Goal: Task Accomplishment & Management: Manage account settings

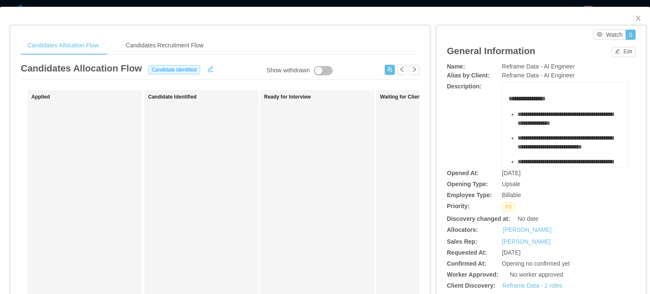
scroll to position [13, 0]
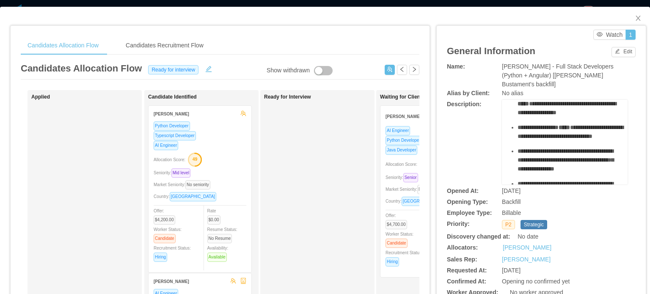
scroll to position [85, 0]
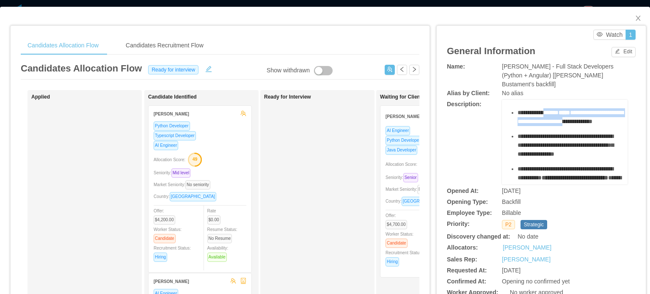
drag, startPoint x: 546, startPoint y: 117, endPoint x: 566, endPoint y: 133, distance: 25.9
click at [566, 126] on div "**********" at bounding box center [570, 117] width 104 height 18
click at [566, 124] on span "**********" at bounding box center [571, 117] width 106 height 15
drag, startPoint x: 543, startPoint y: 113, endPoint x: 571, endPoint y: 127, distance: 30.5
click at [571, 126] on div "**********" at bounding box center [570, 117] width 104 height 18
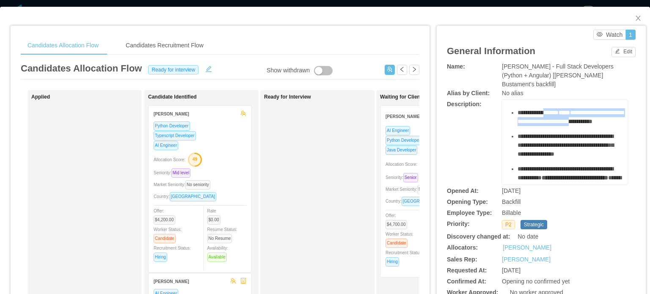
click at [571, 124] on span "**********" at bounding box center [571, 117] width 106 height 15
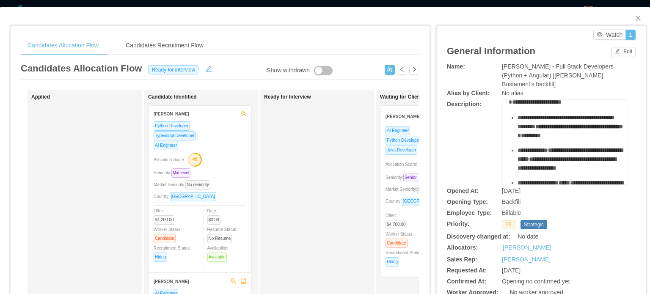
scroll to position [0, 0]
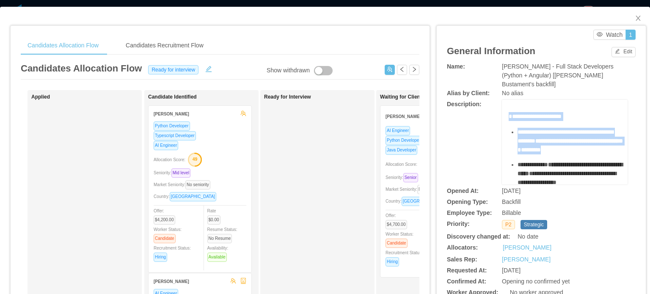
drag, startPoint x: 504, startPoint y: 105, endPoint x: 579, endPoint y: 147, distance: 86.0
click at [579, 147] on div "**********" at bounding box center [565, 265] width 113 height 307
click at [579, 147] on ul "**********" at bounding box center [565, 202] width 113 height 148
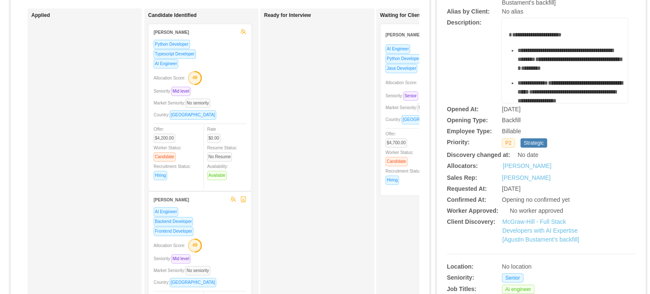
scroll to position [85, 0]
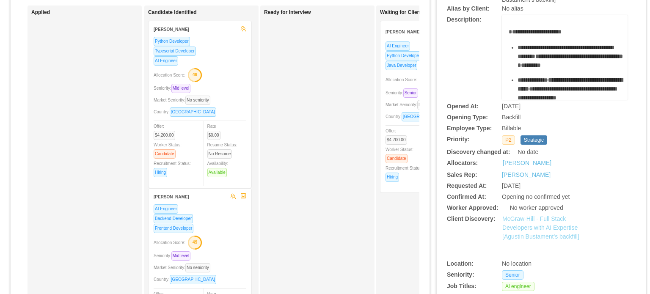
click at [525, 218] on link "McGraw-Hill - Full Stack Developers with AI Expertise [Agustin Bustament's back…" at bounding box center [540, 227] width 77 height 25
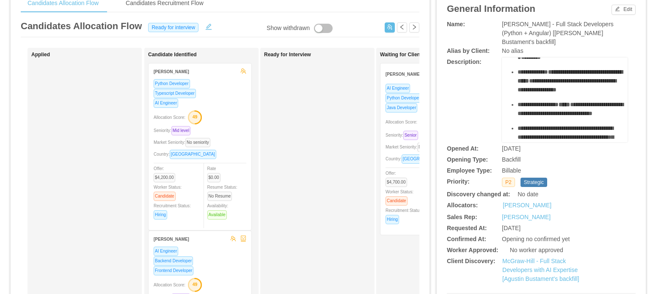
scroll to position [51, 0]
drag, startPoint x: 552, startPoint y: 62, endPoint x: 579, endPoint y: 88, distance: 38.0
click at [579, 88] on div "**********" at bounding box center [570, 80] width 104 height 27
click at [583, 91] on div "**********" at bounding box center [570, 80] width 104 height 27
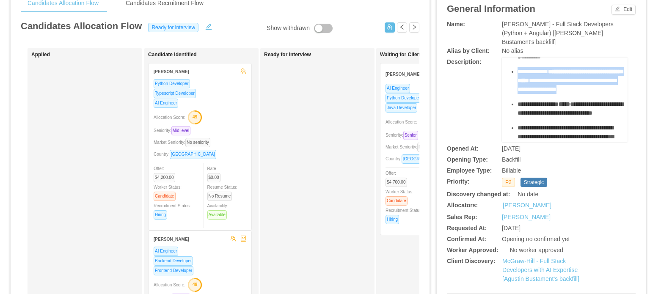
drag, startPoint x: 508, startPoint y: 60, endPoint x: 569, endPoint y: 87, distance: 66.3
click at [569, 87] on ul "**********" at bounding box center [565, 109] width 113 height 148
click at [569, 87] on div "**********" at bounding box center [570, 80] width 104 height 27
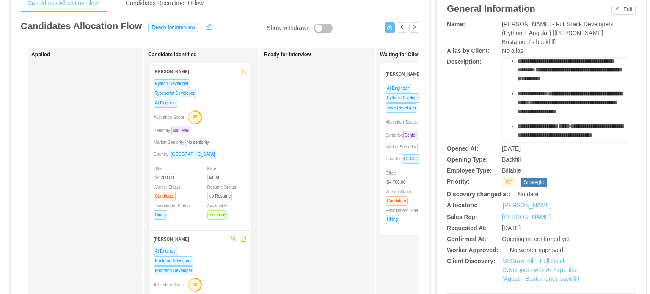
scroll to position [42, 0]
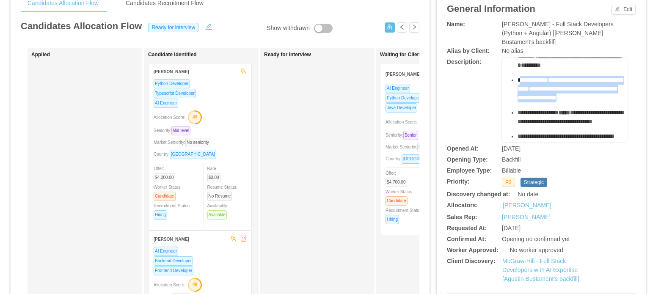
drag, startPoint x: 515, startPoint y: 71, endPoint x: 596, endPoint y: 101, distance: 86.6
click at [596, 101] on div "**********" at bounding box center [570, 89] width 104 height 27
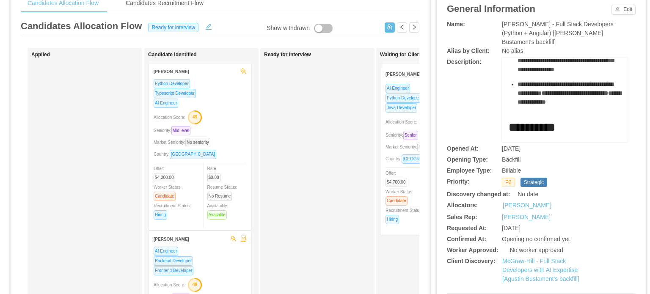
scroll to position [85, 0]
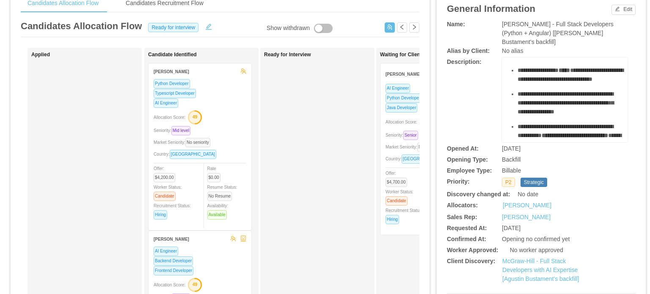
click at [584, 104] on span "**********" at bounding box center [566, 103] width 96 height 24
drag, startPoint x: 545, startPoint y: 113, endPoint x: 570, endPoint y: 126, distance: 28.4
click at [570, 116] on div "**********" at bounding box center [570, 103] width 104 height 27
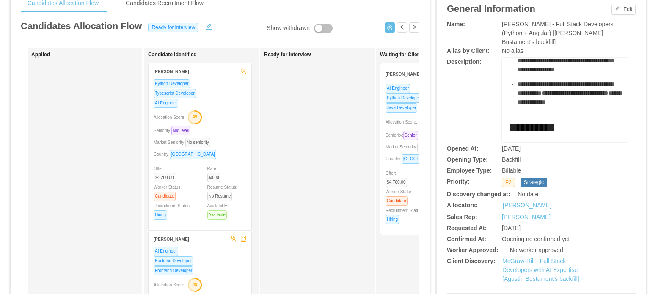
scroll to position [169, 0]
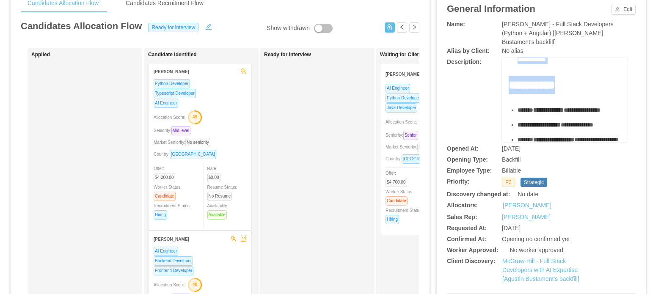
drag, startPoint x: 551, startPoint y: 61, endPoint x: 570, endPoint y: 94, distance: 37.6
click at [570, 94] on div "**********" at bounding box center [565, 54] width 113 height 307
click at [548, 54] on span "**********" at bounding box center [566, 46] width 96 height 15
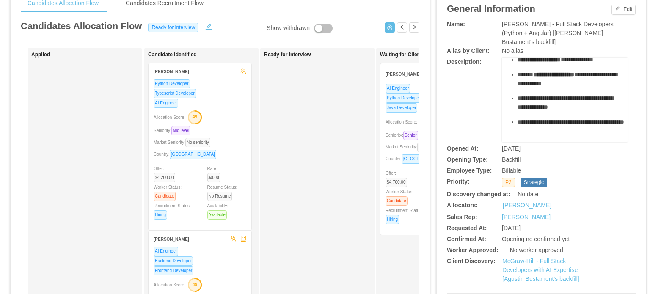
scroll to position [254, 0]
click at [558, 50] on div "**********" at bounding box center [570, 45] width 104 height 9
drag, startPoint x: 540, startPoint y: 77, endPoint x: 564, endPoint y: 80, distance: 24.2
click at [564, 64] on div "**********" at bounding box center [570, 59] width 104 height 9
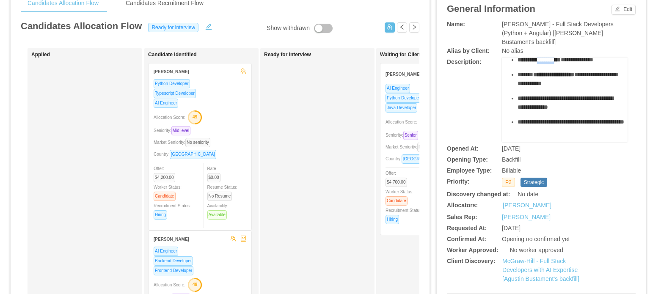
click at [564, 64] on div "**********" at bounding box center [570, 59] width 104 height 9
drag, startPoint x: 547, startPoint y: 77, endPoint x: 575, endPoint y: 80, distance: 28.2
click at [574, 64] on div "**********" at bounding box center [570, 59] width 104 height 9
click at [575, 64] on div "**********" at bounding box center [570, 59] width 104 height 9
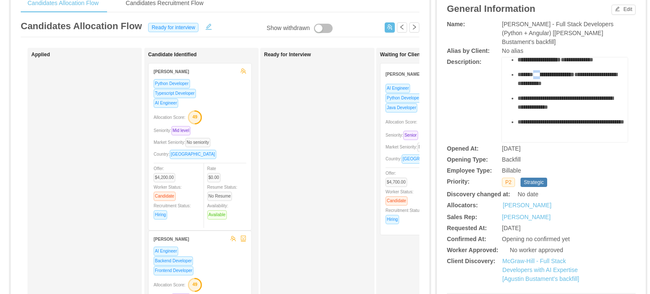
drag, startPoint x: 534, startPoint y: 59, endPoint x: 575, endPoint y: 67, distance: 41.8
click at [572, 70] on div "**********" at bounding box center [570, 79] width 104 height 18
click at [575, 72] on span "**********" at bounding box center [567, 79] width 99 height 15
drag, startPoint x: 527, startPoint y: 84, endPoint x: 557, endPoint y: 89, distance: 30.5
click at [553, 95] on span "**********" at bounding box center [566, 102] width 96 height 15
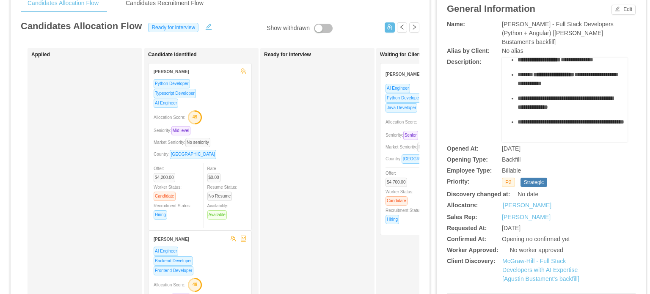
click at [560, 95] on span "**********" at bounding box center [566, 102] width 96 height 15
drag, startPoint x: 538, startPoint y: 88, endPoint x: 562, endPoint y: 99, distance: 25.9
click at [562, 118] on div "**********" at bounding box center [570, 122] width 104 height 9
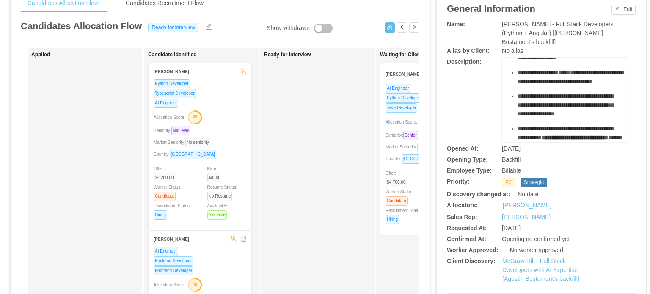
scroll to position [85, 0]
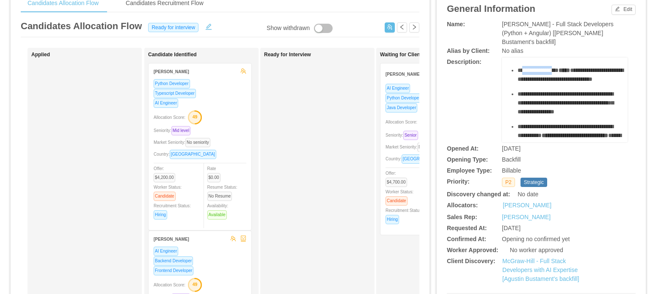
drag, startPoint x: 518, startPoint y: 71, endPoint x: 565, endPoint y: 70, distance: 47.4
click at [553, 73] on span "**********" at bounding box center [538, 70] width 41 height 6
click at [568, 70] on span "*****" at bounding box center [564, 70] width 11 height 6
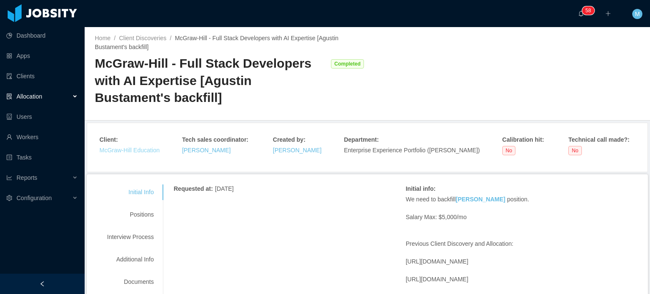
click at [152, 150] on link "McGraw-Hill Education" at bounding box center [129, 150] width 60 height 7
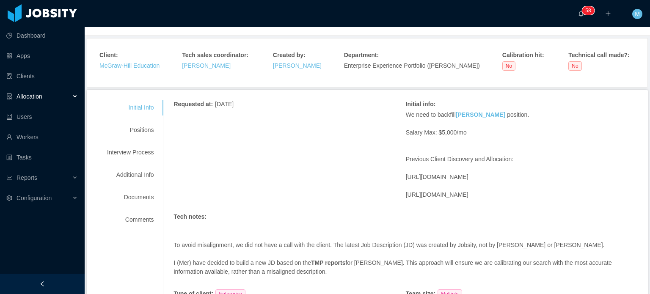
scroll to position [127, 0]
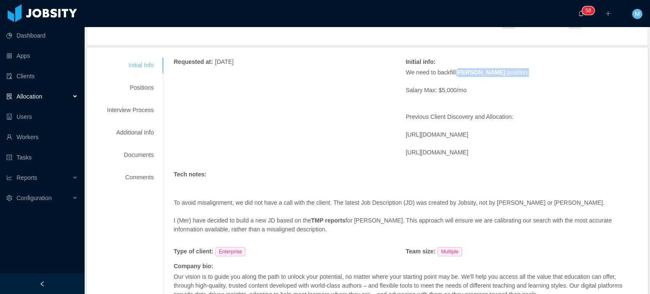
drag, startPoint x: 550, startPoint y: 76, endPoint x: 456, endPoint y: 74, distance: 93.5
click at [456, 74] on p "We need to backfill Agustin Ariel Bustamante position." at bounding box center [522, 72] width 232 height 9
click at [592, 76] on p "We need to backfill Agustin Ariel Bustamante position." at bounding box center [522, 72] width 232 height 9
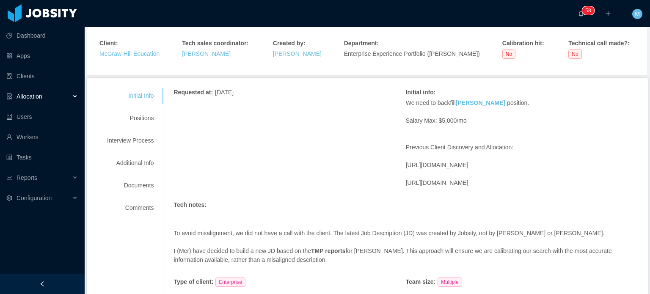
scroll to position [85, 0]
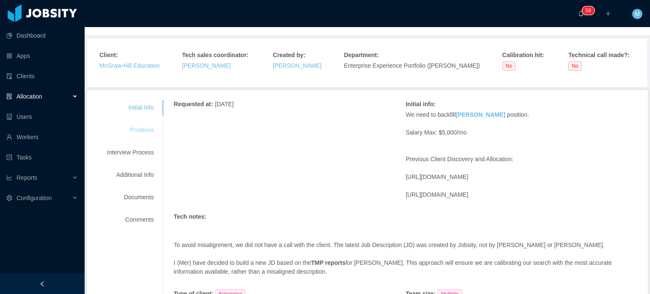
click at [132, 127] on div "Positions" at bounding box center [130, 130] width 67 height 16
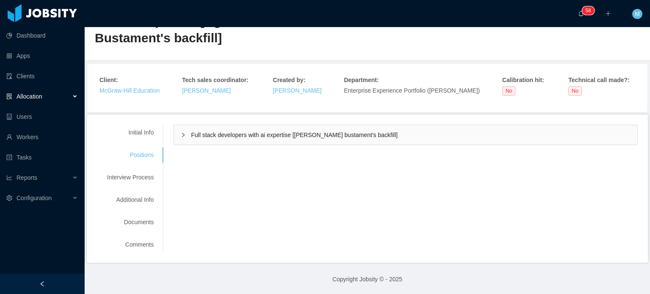
scroll to position [59, 0]
click at [174, 133] on div "Full stack developers with ai expertise [agustin bustament's backfill]" at bounding box center [405, 135] width 463 height 19
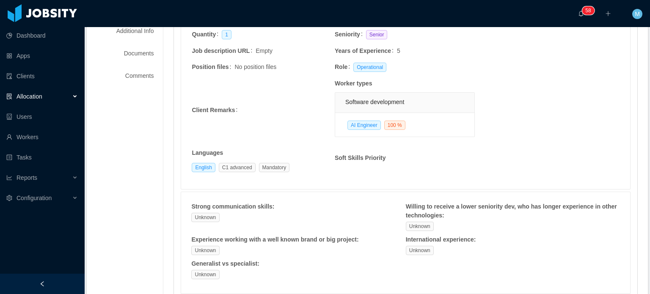
scroll to position [186, 0]
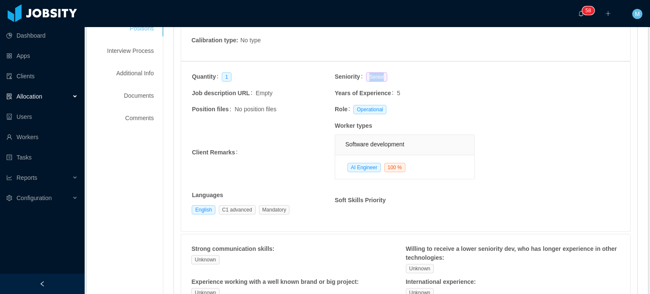
drag, startPoint x: 361, startPoint y: 74, endPoint x: 393, endPoint y: 74, distance: 32.2
click at [393, 74] on td "Seniority Senior" at bounding box center [405, 80] width 143 height 17
drag, startPoint x: 340, startPoint y: 77, endPoint x: 378, endPoint y: 77, distance: 38.1
click at [378, 77] on td "Seniority Senior" at bounding box center [405, 80] width 143 height 17
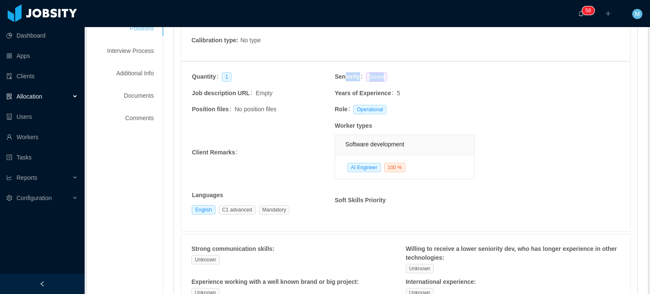
click at [378, 77] on span "Senior" at bounding box center [377, 76] width 22 height 9
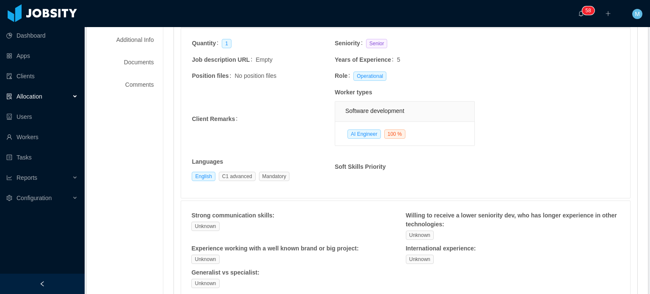
scroll to position [229, 0]
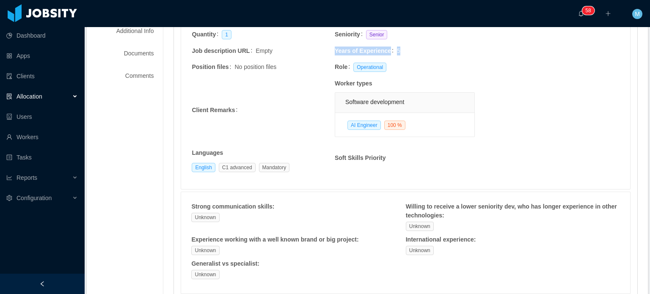
drag, startPoint x: 389, startPoint y: 47, endPoint x: 397, endPoint y: 49, distance: 7.5
click at [397, 49] on td "Years of Experience 5" at bounding box center [405, 54] width 143 height 16
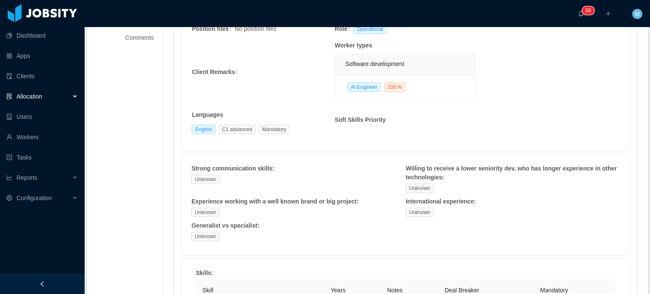
scroll to position [271, 0]
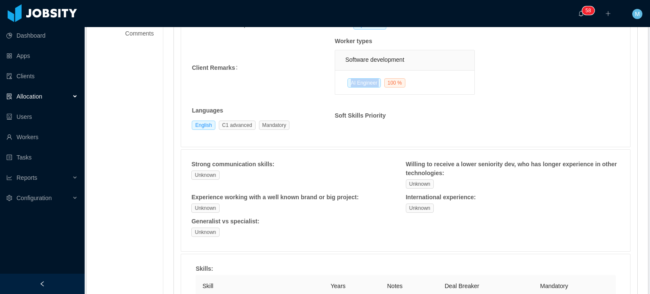
drag, startPoint x: 346, startPoint y: 83, endPoint x: 382, endPoint y: 86, distance: 36.1
click at [382, 86] on div "AI Engineer 100 %" at bounding box center [377, 82] width 61 height 9
click at [384, 85] on span "100 %" at bounding box center [394, 82] width 21 height 9
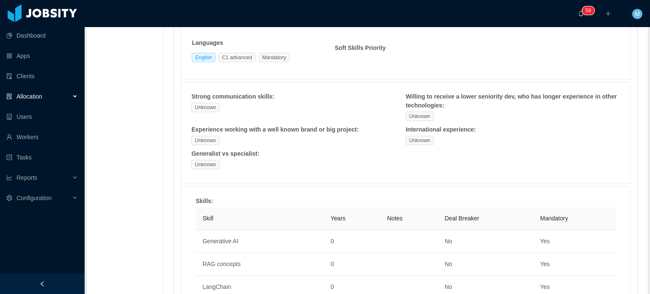
scroll to position [313, 0]
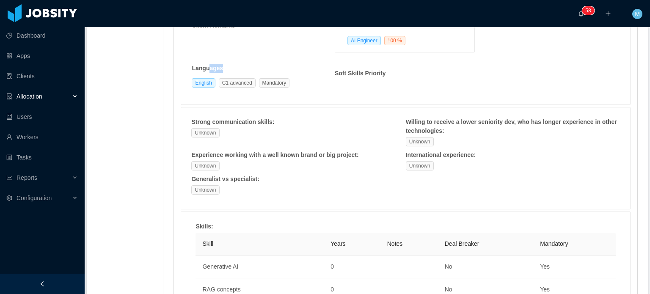
drag, startPoint x: 253, startPoint y: 90, endPoint x: 205, endPoint y: 89, distance: 47.8
click at [205, 89] on td "Languages English C1 advanced Mandatory" at bounding box center [262, 78] width 143 height 31
click at [208, 88] on td "Languages English C1 advanced Mandatory" at bounding box center [262, 78] width 143 height 31
drag, startPoint x: 234, startPoint y: 80, endPoint x: 265, endPoint y: 88, distance: 32.8
click at [265, 88] on td "Languages English C1 advanced Mandatory" at bounding box center [262, 78] width 143 height 31
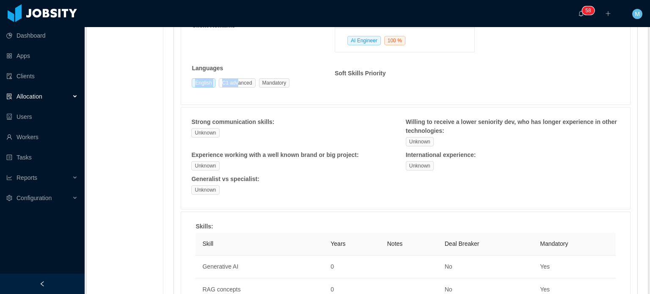
click at [265, 88] on td "Languages English C1 advanced Mandatory" at bounding box center [262, 78] width 143 height 31
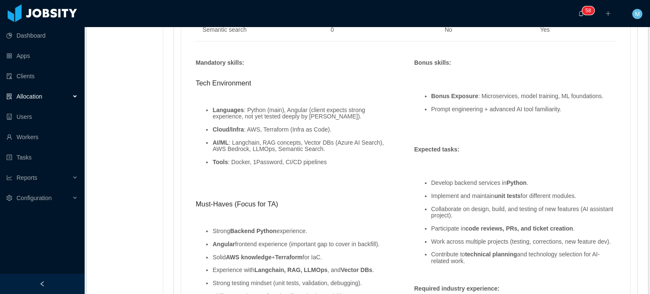
scroll to position [736, 0]
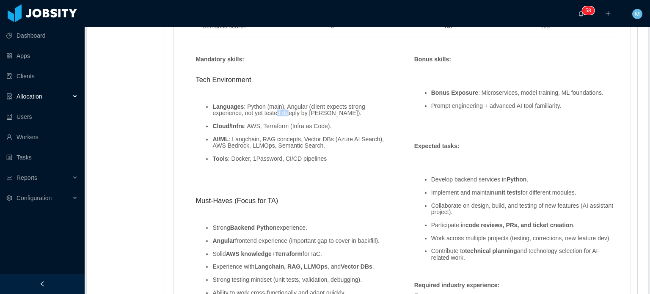
drag, startPoint x: 244, startPoint y: 111, endPoint x: 254, endPoint y: 110, distance: 10.3
click at [254, 110] on li "Languages : Python (main), Angular (client expects strong experience, not yet t…" at bounding box center [304, 110] width 184 height 13
drag, startPoint x: 256, startPoint y: 105, endPoint x: 276, endPoint y: 108, distance: 20.5
click at [276, 108] on li "Languages : Python (main), Angular (client expects strong experience, not yet t…" at bounding box center [304, 110] width 184 height 13
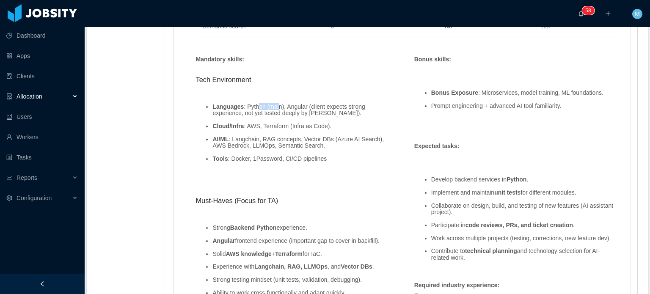
click at [276, 108] on li "Languages : Python (main), Angular (client expects strong experience, not yet t…" at bounding box center [304, 110] width 184 height 13
click at [305, 114] on li "Languages : Python (main), Angular (client expects strong experience, not yet t…" at bounding box center [304, 110] width 184 height 13
drag, startPoint x: 245, startPoint y: 124, endPoint x: 256, endPoint y: 124, distance: 10.2
click at [256, 124] on li "Cloud/Infra : AWS, Terraform (Infra as Code)." at bounding box center [304, 126] width 184 height 6
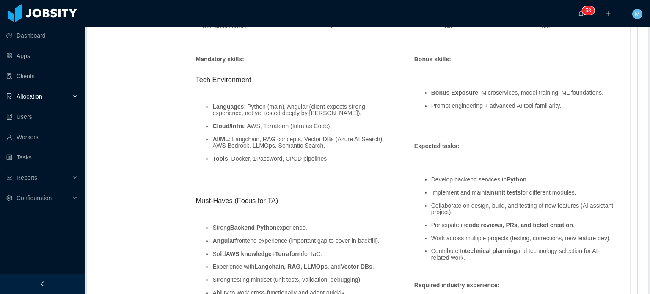
click at [257, 124] on li "Cloud/Infra : AWS, Terraform (Infra as Code)." at bounding box center [304, 126] width 184 height 6
drag, startPoint x: 259, startPoint y: 124, endPoint x: 307, endPoint y: 127, distance: 47.5
click at [283, 125] on li "Cloud/Infra : AWS, Terraform (Infra as Code)." at bounding box center [304, 126] width 184 height 6
click at [307, 127] on li "Cloud/Infra : AWS, Terraform (Infra as Code)." at bounding box center [304, 126] width 184 height 6
drag, startPoint x: 233, startPoint y: 136, endPoint x: 303, endPoint y: 149, distance: 71.4
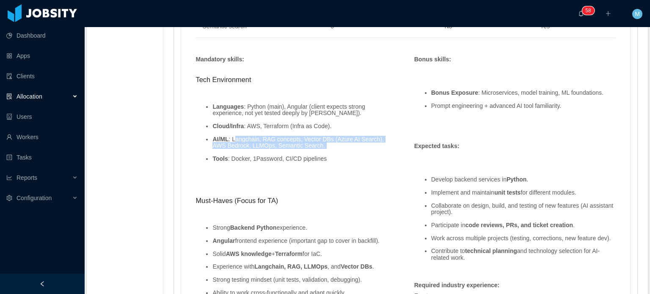
click at [303, 149] on ul "Languages : Python (main), Angular (client expects strong experience, not yet t…" at bounding box center [296, 133] width 201 height 72
click at [305, 147] on li "AI/ML : Langchain, RAG concepts, Vector DBs (Azure AI Search), AWS Bedrock, LLM…" at bounding box center [304, 142] width 184 height 13
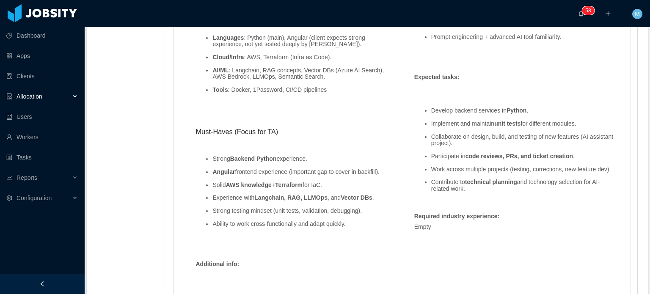
scroll to position [812, 0]
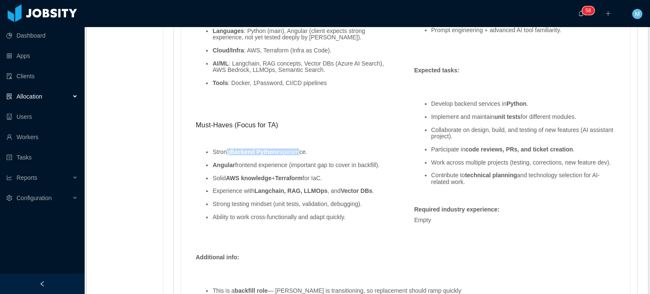
drag, startPoint x: 274, startPoint y: 152, endPoint x: 297, endPoint y: 152, distance: 22.4
click at [297, 152] on li "Strong Backend Python experience." at bounding box center [304, 152] width 184 height 6
click at [256, 167] on li "Angular frontend experience (important gap to cover in backfill)." at bounding box center [304, 165] width 184 height 6
click at [268, 167] on li "Angular frontend experience (important gap to cover in backfill)." at bounding box center [304, 165] width 184 height 6
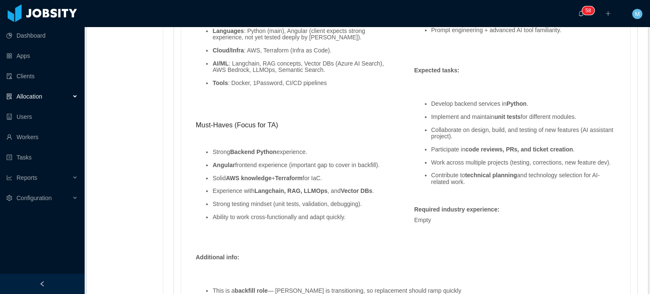
drag, startPoint x: 235, startPoint y: 180, endPoint x: 267, endPoint y: 174, distance: 32.6
click at [266, 175] on strong "AWS knowledge" at bounding box center [249, 178] width 46 height 7
click at [267, 175] on strong "AWS knowledge" at bounding box center [249, 178] width 46 height 7
drag, startPoint x: 232, startPoint y: 190, endPoint x: 307, endPoint y: 187, distance: 75.0
click at [307, 188] on li "Experience with Langchain, RAG, LLMOps , and Vector DBs ." at bounding box center [304, 191] width 184 height 6
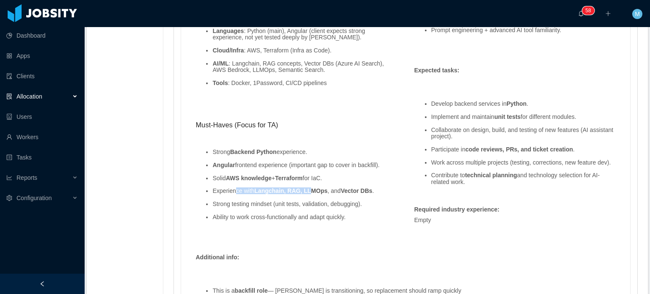
click at [307, 187] on strong "Langchain, RAG, LLMOps" at bounding box center [290, 190] width 73 height 7
click at [250, 204] on li "Strong testing mindset (unit tests, validation, debugging)." at bounding box center [304, 204] width 184 height 6
click at [266, 204] on li "Strong testing mindset (unit tests, validation, debugging)." at bounding box center [304, 204] width 184 height 6
drag, startPoint x: 268, startPoint y: 218, endPoint x: 289, endPoint y: 218, distance: 20.7
click at [289, 218] on li "Ability to work cross-functionally and adapt quickly." at bounding box center [304, 217] width 184 height 6
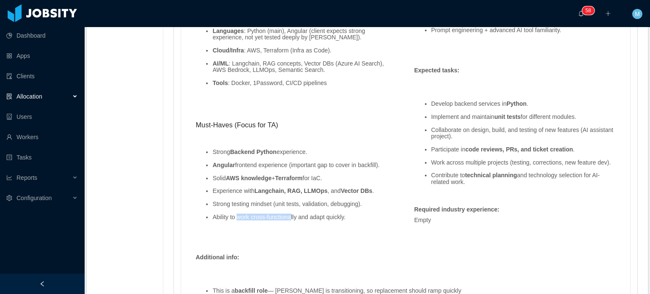
click at [289, 218] on li "Ability to work cross-functionally and adapt quickly." at bounding box center [304, 217] width 184 height 6
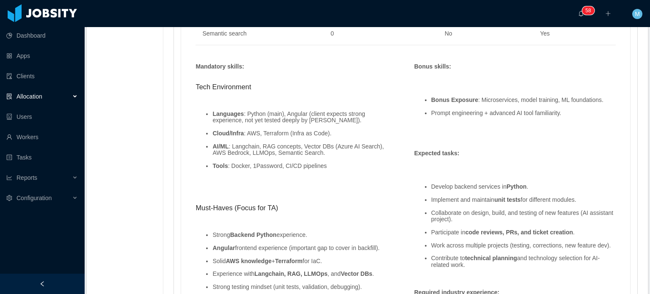
scroll to position [727, 0]
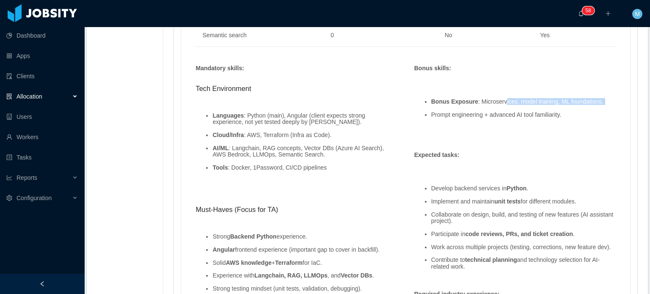
drag, startPoint x: 498, startPoint y: 101, endPoint x: 545, endPoint y: 106, distance: 46.4
click at [545, 106] on ul "Bonus Exposure : Microservices, model training, ML foundations. Prompt engineer…" at bounding box center [514, 108] width 201 height 33
drag, startPoint x: 451, startPoint y: 115, endPoint x: 526, endPoint y: 118, distance: 75.0
click at [526, 118] on ul "Bonus Exposure : Microservices, model training, ML foundations. Prompt engineer…" at bounding box center [514, 108] width 201 height 33
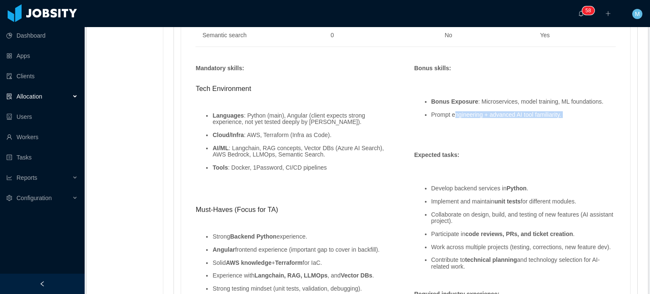
click at [526, 118] on ul "Bonus Exposure : Microservices, model training, ML foundations. Prompt engineer…" at bounding box center [514, 108] width 201 height 33
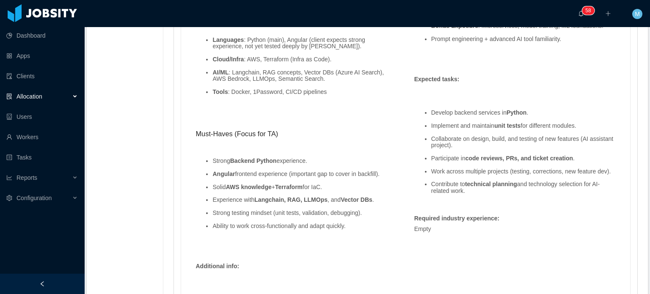
scroll to position [812, 0]
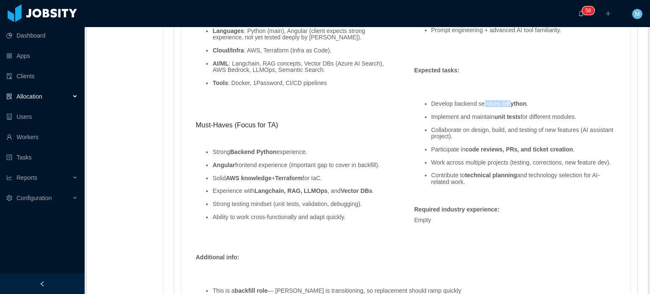
drag, startPoint x: 478, startPoint y: 101, endPoint x: 507, endPoint y: 102, distance: 29.6
click at [507, 102] on li "Develop backend services in Python ." at bounding box center [523, 104] width 184 height 6
click at [507, 102] on strong "Python" at bounding box center [517, 103] width 20 height 7
drag, startPoint x: 433, startPoint y: 118, endPoint x: 479, endPoint y: 124, distance: 46.1
click at [479, 124] on ul "Develop backend services in Python . Implement and maintain unit tests for diff…" at bounding box center [514, 143] width 201 height 98
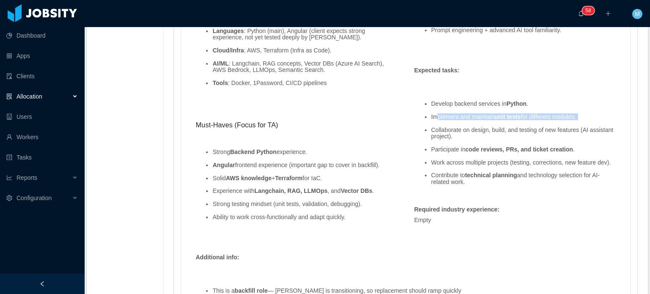
click at [479, 124] on ul "Develop backend services in Python . Implement and maintain unit tests for diff…" at bounding box center [514, 143] width 201 height 98
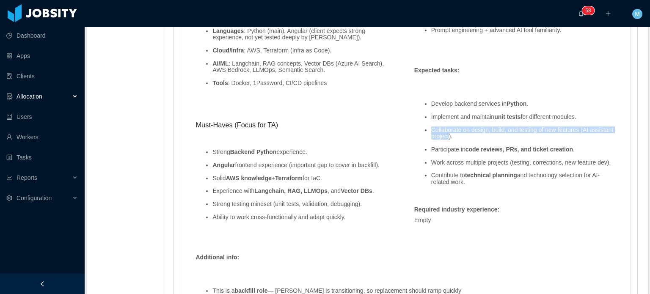
drag, startPoint x: 430, startPoint y: 130, endPoint x: 452, endPoint y: 135, distance: 22.2
click at [448, 135] on li "Collaborate on design, build, and testing of new features (AI assistant project…" at bounding box center [523, 133] width 184 height 13
click at [456, 136] on li "Collaborate on design, build, and testing of new features (AI assistant project…" at bounding box center [523, 133] width 184 height 13
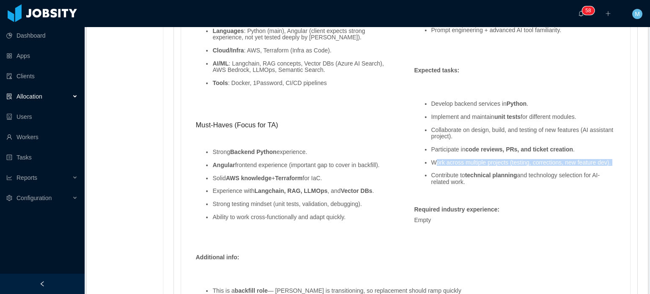
drag, startPoint x: 432, startPoint y: 163, endPoint x: 472, endPoint y: 170, distance: 41.1
click at [472, 170] on ul "Develop backend services in Python . Implement and maintain unit tests for diff…" at bounding box center [514, 143] width 201 height 98
click at [468, 178] on strong "technical planning" at bounding box center [491, 175] width 52 height 7
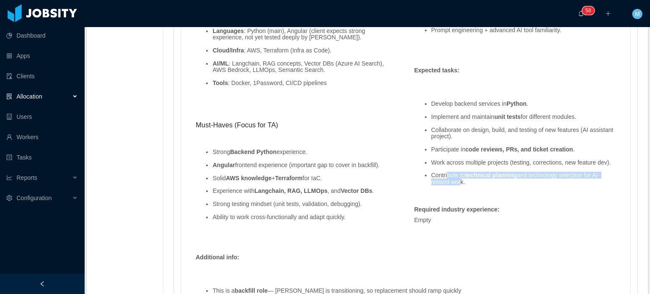
drag, startPoint x: 445, startPoint y: 178, endPoint x: 458, endPoint y: 185, distance: 14.8
click at [458, 185] on ul "Develop backend services in Python . Implement and maintain unit tests for diff…" at bounding box center [514, 143] width 201 height 98
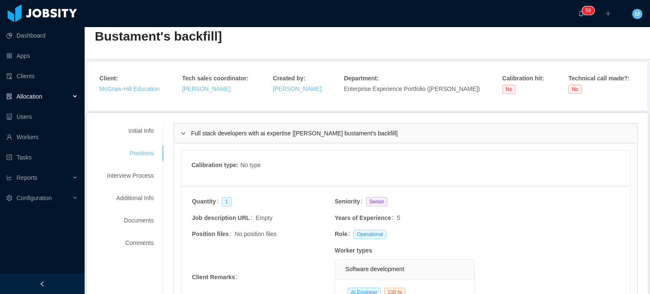
scroll to position [50, 0]
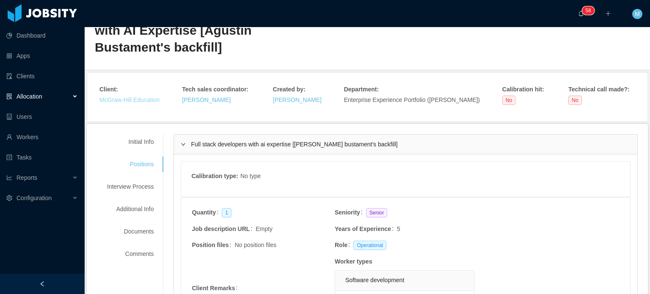
click at [146, 100] on link "McGraw-Hill Education" at bounding box center [129, 99] width 60 height 7
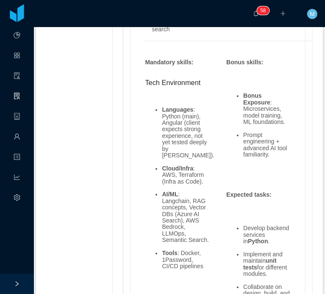
scroll to position [1008, 0]
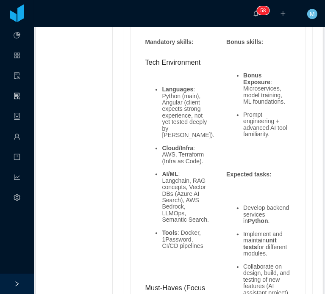
drag, startPoint x: 188, startPoint y: 106, endPoint x: 196, endPoint y: 117, distance: 13.1
click at [196, 117] on li "Languages : Python (main), Angular (client expects strong experience, not yet t…" at bounding box center [185, 112] width 47 height 52
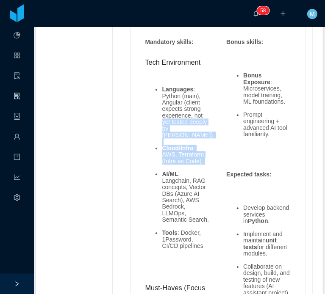
drag, startPoint x: 155, startPoint y: 121, endPoint x: 174, endPoint y: 160, distance: 43.2
click at [174, 160] on ul "Languages : Python (main), Angular (client expects strong experience, not yet t…" at bounding box center [177, 168] width 64 height 176
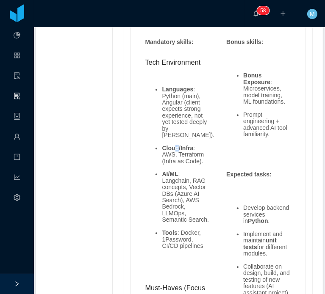
drag, startPoint x: 171, startPoint y: 136, endPoint x: 191, endPoint y: 153, distance: 26.4
click at [188, 151] on li "Cloud/Infra : AWS, Terraform (Infra as Code)." at bounding box center [185, 154] width 47 height 19
click at [191, 153] on li "Cloud/Infra : AWS, Terraform (Infra as Code)." at bounding box center [185, 154] width 47 height 19
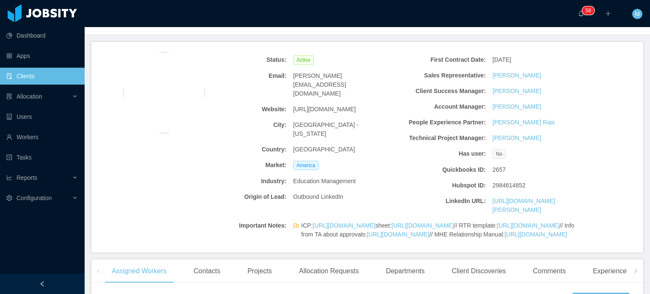
scroll to position [127, 0]
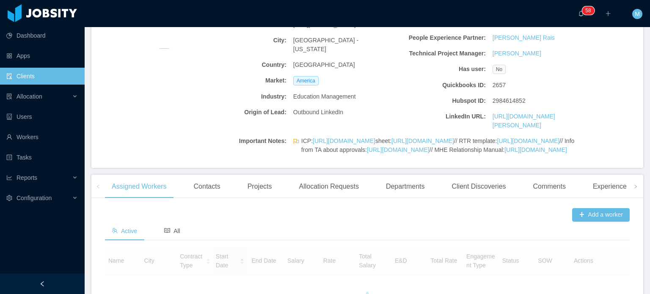
click at [298, 138] on div "ICP: https://docs.google.com/document/d/1AC6FZhiJ8RhURCQvPQqY64uLNSxSxMiIg2Upoy…" at bounding box center [439, 145] width 299 height 25
drag, startPoint x: 298, startPoint y: 138, endPoint x: 307, endPoint y: 140, distance: 9.5
click at [307, 140] on div "ICP: https://docs.google.com/document/d/1AC6FZhiJ8RhURCQvPQqY64uLNSxSxMiIg2Upoy…" at bounding box center [439, 145] width 299 height 25
click at [307, 140] on span "ICP: https://docs.google.com/document/d/1AC6FZhiJ8RhURCQvPQqY64uLNSxSxMiIg2Upoy…" at bounding box center [443, 146] width 284 height 18
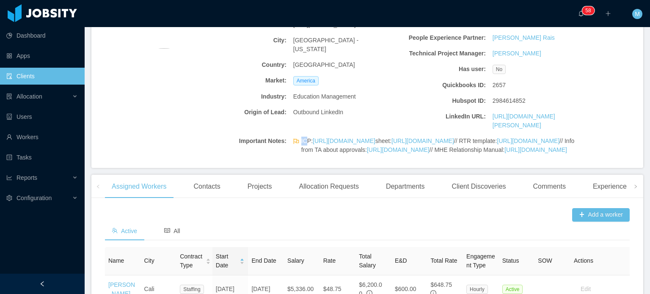
drag, startPoint x: 299, startPoint y: 142, endPoint x: 305, endPoint y: 141, distance: 5.9
click at [305, 141] on span "ICP: https://docs.google.com/document/d/1AC6FZhiJ8RhURCQvPQqY64uLNSxSxMiIg2Upoy…" at bounding box center [443, 146] width 284 height 18
click at [306, 140] on span "ICP: https://docs.google.com/document/d/1AC6FZhiJ8RhURCQvPQqY64uLNSxSxMiIg2Upoy…" at bounding box center [443, 146] width 284 height 18
click at [349, 142] on link "https://docs.google.com/document/d/1AC6FZhiJ8RhURCQvPQqY64uLNSxSxMiIg2UpoyqNfjY…" at bounding box center [344, 141] width 63 height 7
click at [366, 139] on link "https://docs.google.com/document/d/1AC6FZhiJ8RhURCQvPQqY64uLNSxSxMiIg2UpoyqNfjY…" at bounding box center [344, 141] width 63 height 7
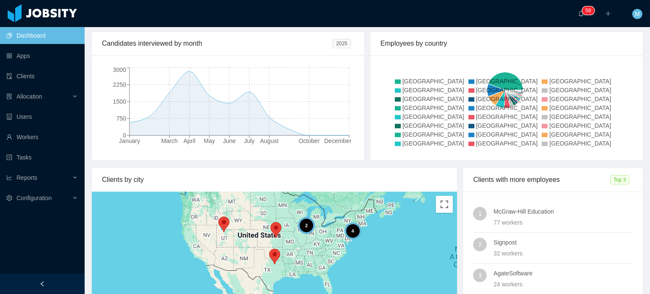
scroll to position [127, 0]
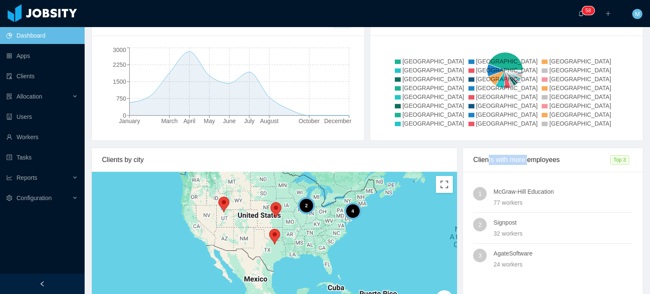
drag, startPoint x: 484, startPoint y: 160, endPoint x: 571, endPoint y: 161, distance: 86.8
click at [571, 161] on div "Clients with more employees" at bounding box center [541, 160] width 137 height 24
click at [573, 162] on div "Clients with more employees" at bounding box center [541, 160] width 137 height 24
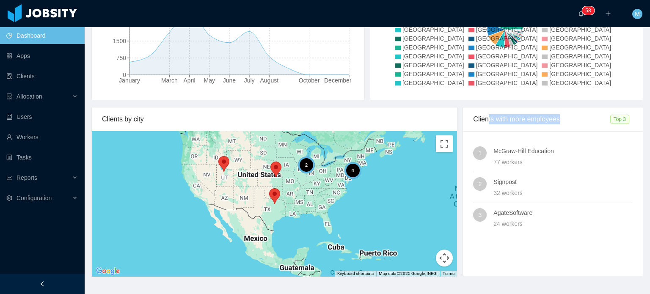
scroll to position [186, 0]
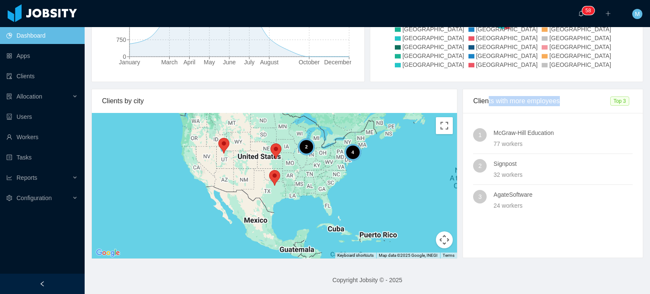
click at [572, 97] on div "Clients with more employees" at bounding box center [541, 101] width 137 height 24
drag, startPoint x: 491, startPoint y: 134, endPoint x: 563, endPoint y: 143, distance: 72.9
click at [564, 144] on div "McGraw-Hill Education 77 workers" at bounding box center [562, 138] width 139 height 20
click at [548, 135] on h4 "McGraw-Hill Education" at bounding box center [562, 132] width 139 height 9
drag, startPoint x: 487, startPoint y: 143, endPoint x: 520, endPoint y: 144, distance: 33.0
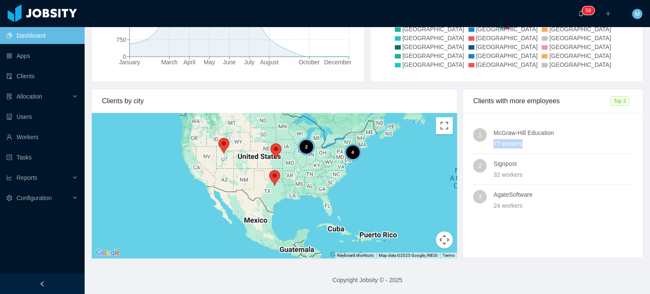
click at [520, 144] on div "1 McGraw-Hill Education 77 workers" at bounding box center [553, 138] width 160 height 20
click at [520, 144] on div "77 workers" at bounding box center [562, 143] width 139 height 9
drag, startPoint x: 507, startPoint y: 144, endPoint x: 479, endPoint y: 141, distance: 28.5
click at [479, 141] on div "1 McGraw-Hill Education 77 workers" at bounding box center [553, 138] width 160 height 20
click at [493, 143] on div "77 workers" at bounding box center [562, 143] width 139 height 9
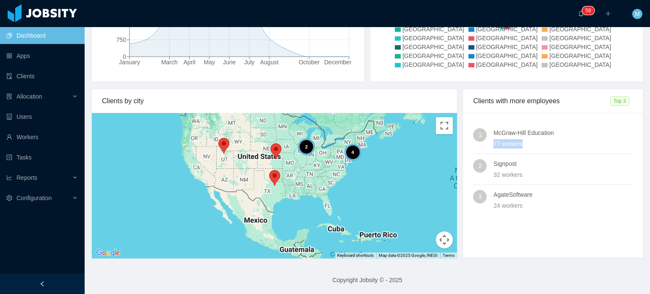
drag, startPoint x: 491, startPoint y: 143, endPoint x: 508, endPoint y: 146, distance: 17.1
click at [508, 146] on div "77 workers" at bounding box center [562, 143] width 139 height 9
drag, startPoint x: 526, startPoint y: 142, endPoint x: 470, endPoint y: 141, distance: 56.3
click at [473, 141] on div "1 McGraw-Hill Education 77 workers" at bounding box center [553, 138] width 160 height 20
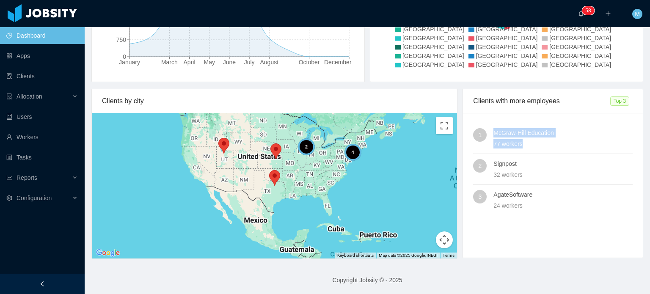
click at [522, 145] on div "77 workers" at bounding box center [562, 143] width 139 height 9
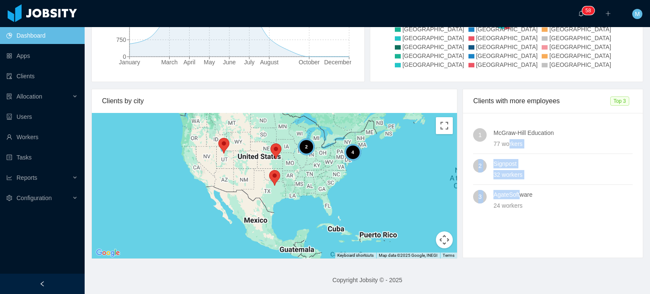
drag, startPoint x: 512, startPoint y: 177, endPoint x: 515, endPoint y: 193, distance: 16.8
click at [515, 193] on ul "1 McGraw-Hill Education 77 workers 2 Signpost 32 workers 3 AgateSoftware 24 wor…" at bounding box center [553, 169] width 160 height 92
click at [516, 195] on h4 "AgateSoftware" at bounding box center [562, 194] width 139 height 9
drag, startPoint x: 485, startPoint y: 200, endPoint x: 514, endPoint y: 200, distance: 29.2
click at [514, 200] on div "3 AgateSoftware 24 workers" at bounding box center [553, 200] width 160 height 20
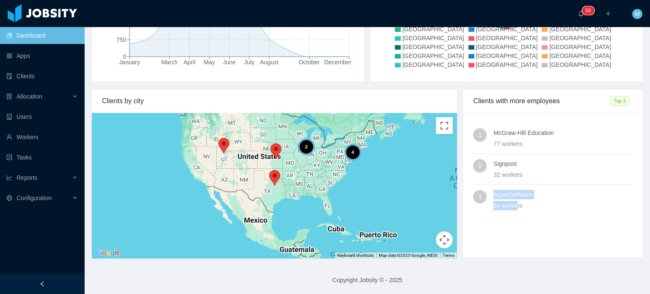
click at [514, 201] on div "24 workers" at bounding box center [562, 205] width 139 height 9
drag, startPoint x: 528, startPoint y: 215, endPoint x: 523, endPoint y: 215, distance: 5.1
click at [523, 215] on div "1 McGraw-Hill Education 77 workers 2 Signpost 32 workers 3 AgateSoftware 24 wor…" at bounding box center [553, 169] width 180 height 113
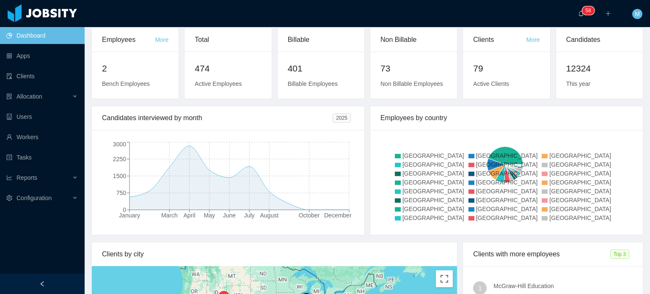
scroll to position [0, 0]
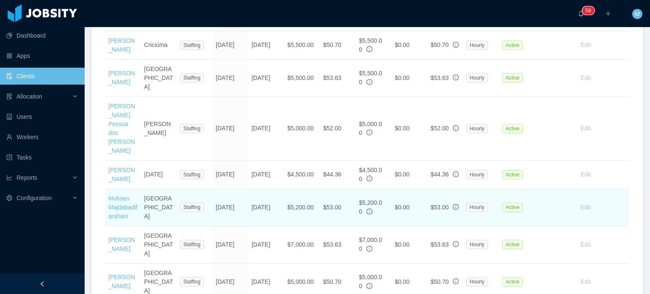
scroll to position [1850, 0]
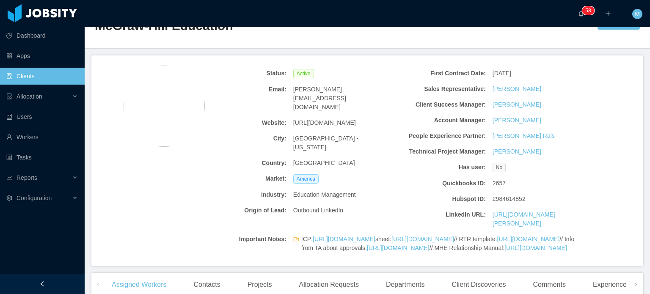
scroll to position [0, 0]
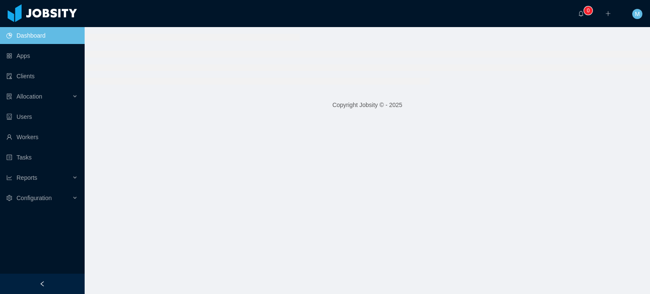
click at [49, 138] on link "Workers" at bounding box center [42, 137] width 72 height 17
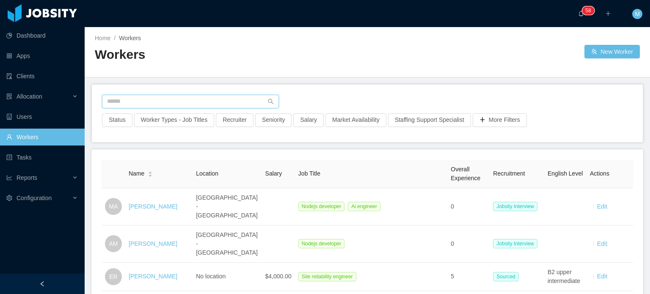
click at [178, 96] on input "text" at bounding box center [190, 102] width 177 height 14
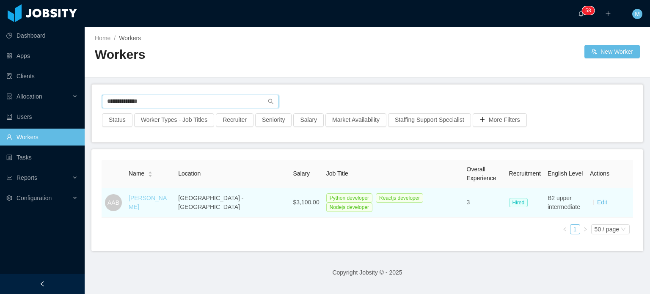
type input "**********"
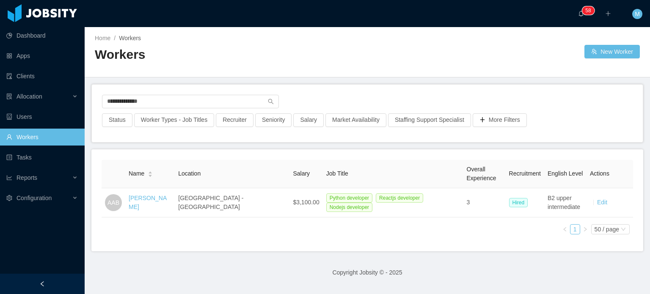
click at [154, 200] on link "[PERSON_NAME]" at bounding box center [148, 203] width 38 height 16
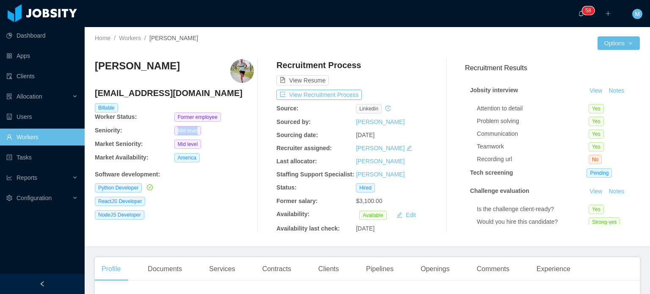
drag, startPoint x: 173, startPoint y: 133, endPoint x: 206, endPoint y: 135, distance: 33.1
click at [206, 135] on div "Mid level" at bounding box center [214, 130] width 80 height 9
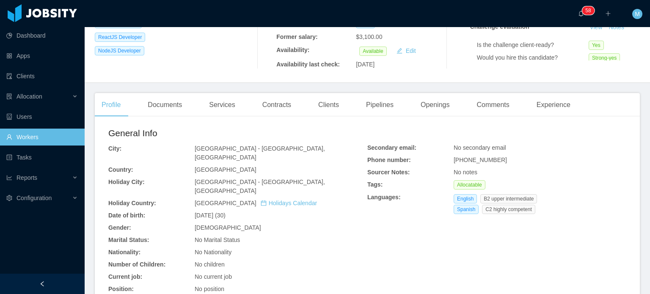
scroll to position [254, 0]
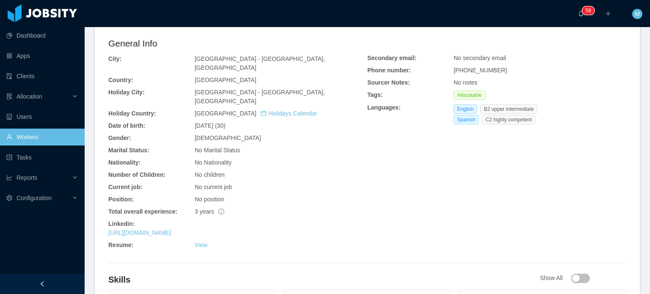
drag, startPoint x: 184, startPoint y: 217, endPoint x: 173, endPoint y: 77, distance: 139.7
click at [172, 76] on div "General Info City: [GEOGRAPHIC_DATA] - [GEOGRAPHIC_DATA], [GEOGRAPHIC_DATA]: [G…" at bounding box center [237, 145] width 259 height 216
click at [171, 229] on link "[URL][DOMAIN_NAME]" at bounding box center [139, 232] width 63 height 7
drag, startPoint x: 201, startPoint y: 194, endPoint x: 218, endPoint y: 195, distance: 16.9
click at [218, 195] on div "General Info City: [GEOGRAPHIC_DATA] - [GEOGRAPHIC_DATA], [GEOGRAPHIC_DATA]: [G…" at bounding box center [237, 145] width 259 height 216
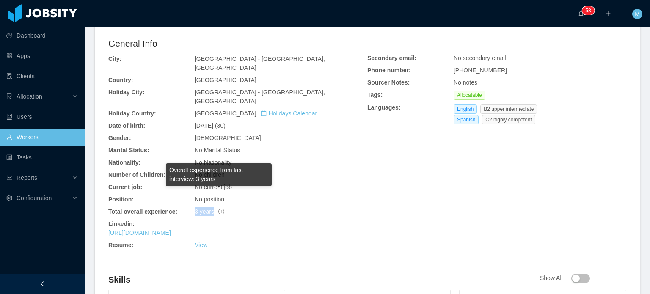
click at [218, 209] on icon "info-circle" at bounding box center [221, 212] width 6 height 6
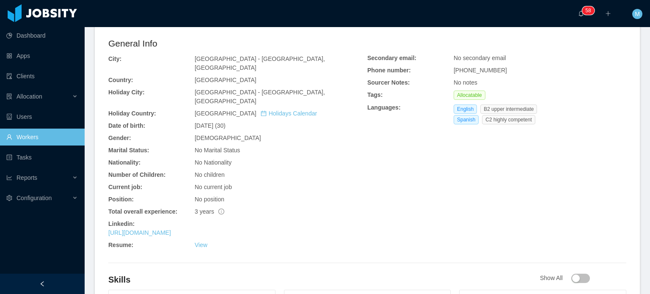
click at [334, 183] on div "No current job" at bounding box center [281, 187] width 173 height 9
click at [602, 175] on div "General Info City: Buenos Aires - Buenos Aires, Ciudad Autónoma de Country: Arg…" at bounding box center [367, 145] width 518 height 216
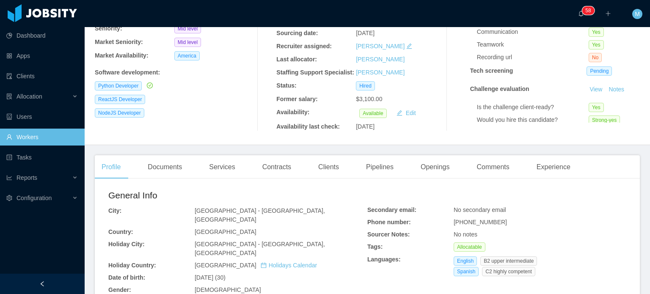
scroll to position [85, 0]
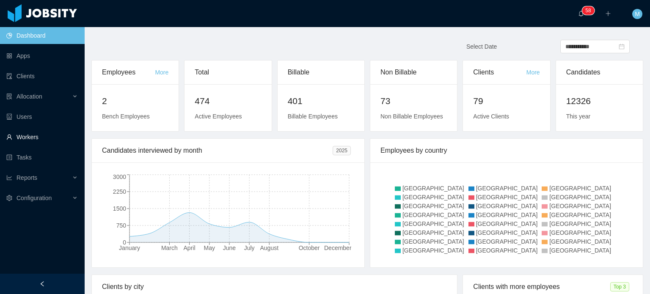
click at [46, 133] on link "Workers" at bounding box center [42, 137] width 72 height 17
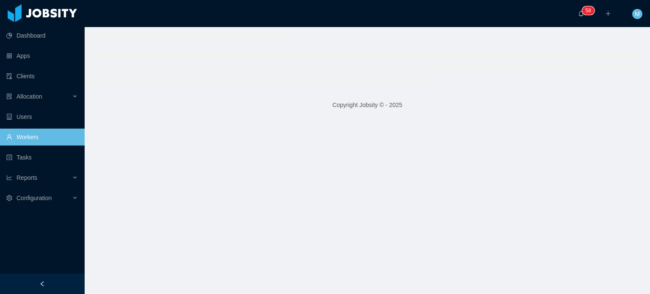
click at [46, 133] on link "Workers" at bounding box center [42, 137] width 72 height 17
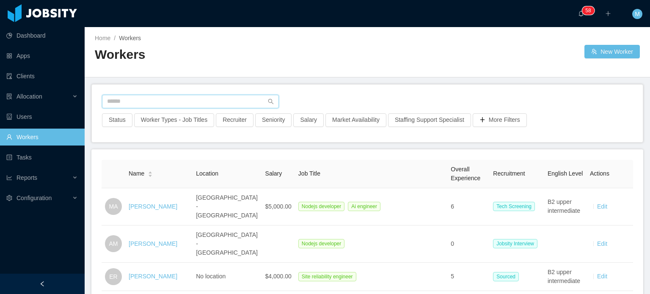
click at [137, 99] on input "text" at bounding box center [190, 102] width 177 height 14
paste input "**********"
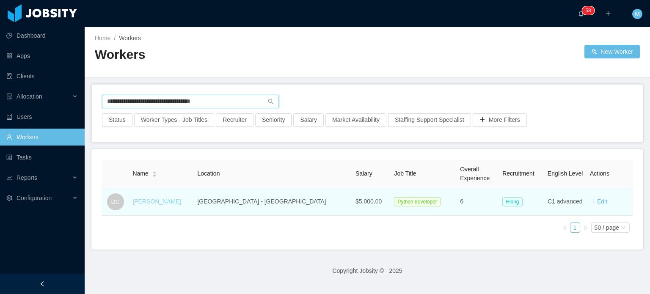
type input "**********"
click at [167, 204] on link "Daniel Costa" at bounding box center [156, 201] width 49 height 7
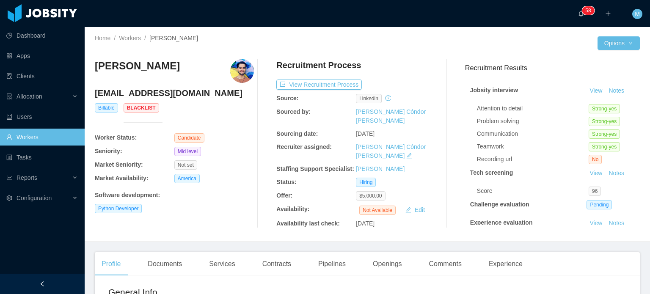
scroll to position [17, 0]
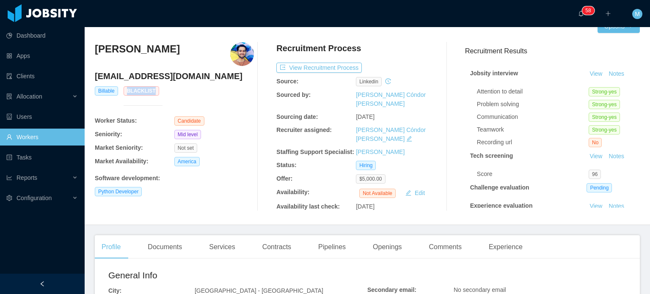
drag, startPoint x: 165, startPoint y: 98, endPoint x: 129, endPoint y: 92, distance: 36.5
click at [129, 92] on div "Billable Blacklist" at bounding box center [174, 101] width 161 height 30
click at [223, 93] on div "Billable Blacklist" at bounding box center [174, 101] width 161 height 30
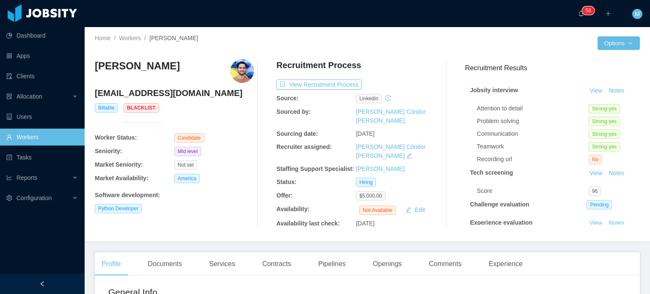
scroll to position [0, 0]
click at [318, 84] on button "View Recruitment Process" at bounding box center [318, 85] width 85 height 10
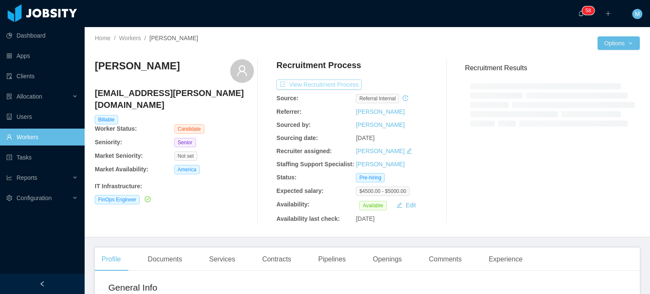
click at [323, 88] on button "View Recruitment Process" at bounding box center [318, 85] width 85 height 10
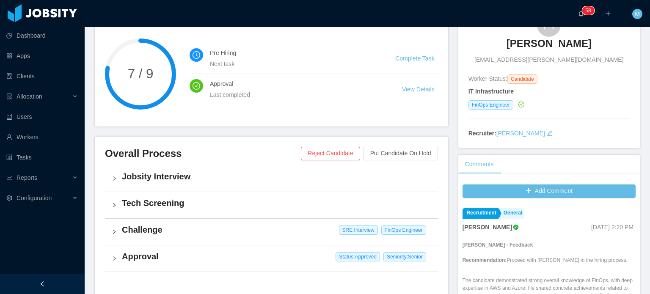
scroll to position [85, 0]
click at [533, 188] on button "Add Comment" at bounding box center [549, 191] width 173 height 14
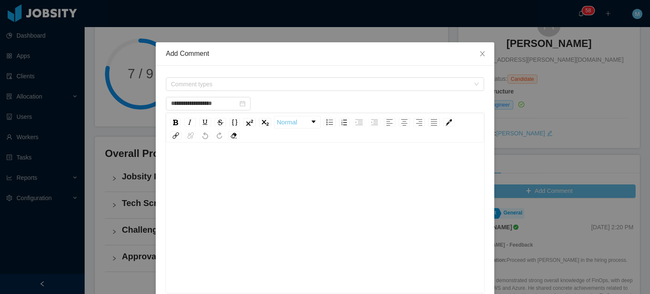
click at [240, 91] on div "Comment types" at bounding box center [325, 84] width 318 height 17
click at [247, 86] on span "Comment types" at bounding box center [320, 84] width 299 height 8
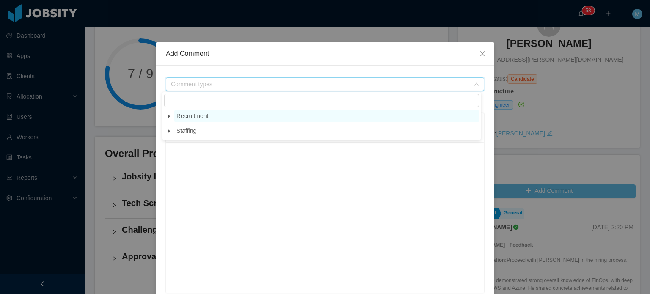
click at [201, 117] on span "Recruitment" at bounding box center [192, 116] width 32 height 7
click at [174, 121] on span "Recruitment" at bounding box center [326, 115] width 305 height 11
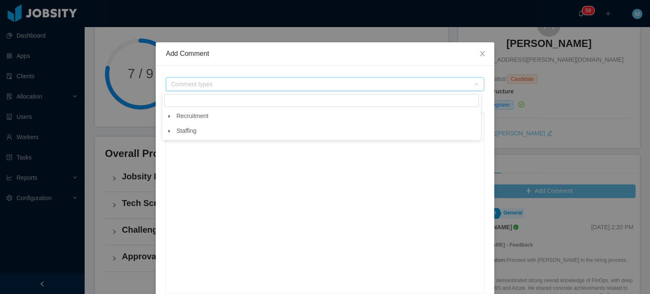
click at [169, 117] on icon "icon: caret-down" at bounding box center [169, 116] width 2 height 3
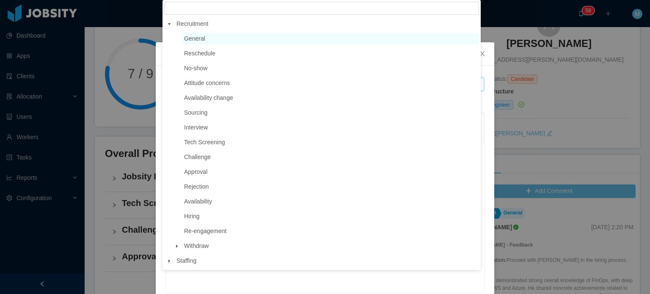
click at [219, 38] on span "General" at bounding box center [330, 38] width 297 height 11
type input "**********"
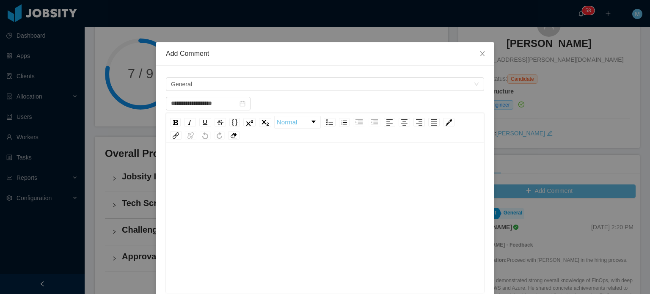
click at [250, 193] on div "rdw-editor" at bounding box center [325, 231] width 305 height 148
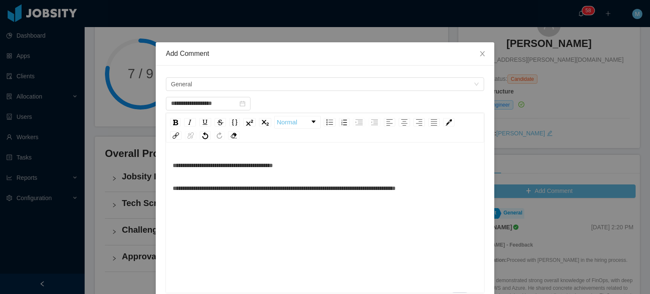
click at [173, 193] on div "**********" at bounding box center [325, 188] width 305 height 17
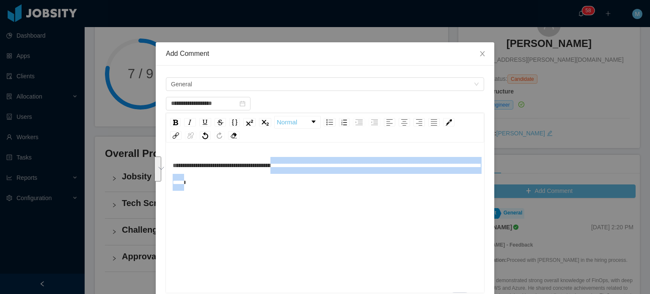
drag, startPoint x: 288, startPoint y: 165, endPoint x: 264, endPoint y: 182, distance: 30.1
click at [264, 182] on span "**********" at bounding box center [326, 173] width 307 height 23
click at [184, 121] on div "rdw-inline-control" at bounding box center [190, 122] width 12 height 8
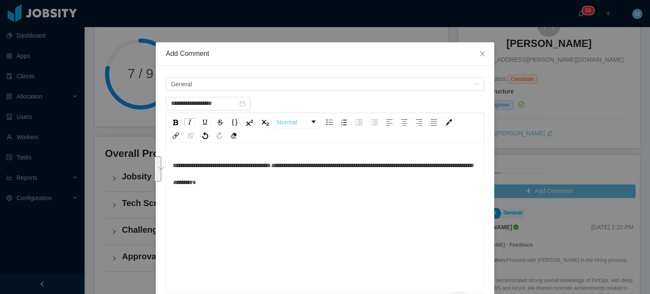
click at [362, 176] on div "**********" at bounding box center [325, 174] width 305 height 34
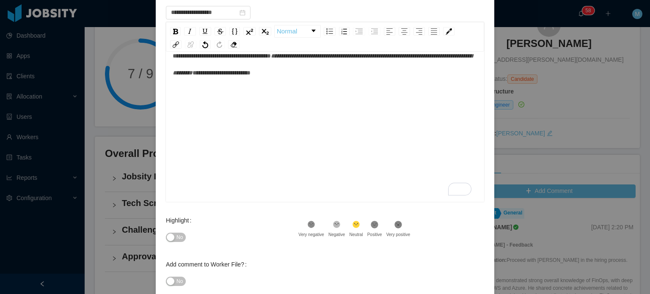
scroll to position [139, 0]
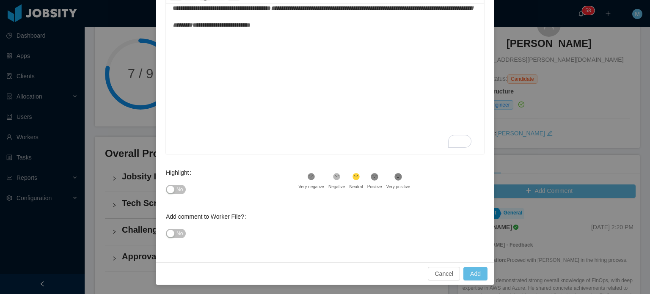
click at [179, 191] on span "No" at bounding box center [179, 189] width 6 height 8
click at [482, 277] on button "Add" at bounding box center [475, 274] width 24 height 14
type input "**********"
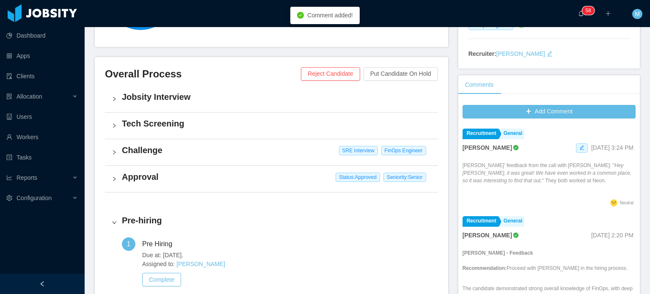
scroll to position [169, 0]
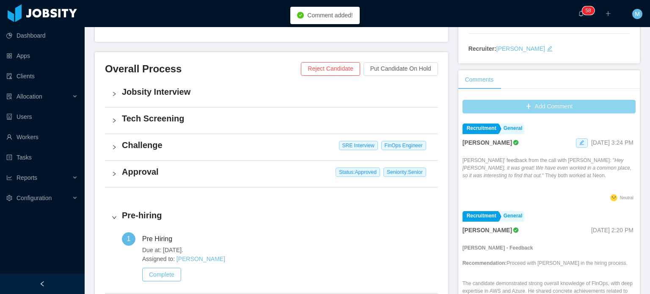
click at [527, 103] on button "Add Comment" at bounding box center [549, 107] width 173 height 14
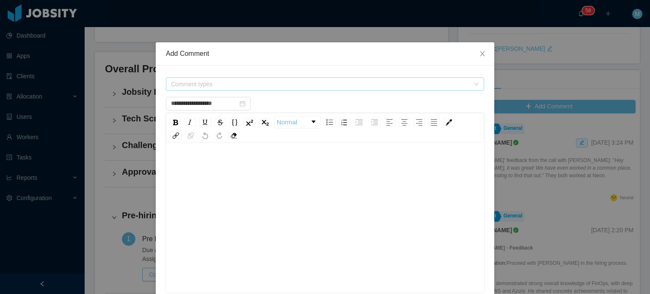
click at [305, 88] on span "Comment types" at bounding box center [320, 84] width 299 height 8
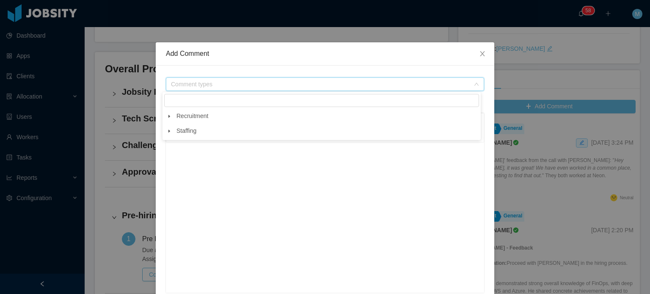
click at [245, 102] on input "filter select" at bounding box center [321, 100] width 315 height 13
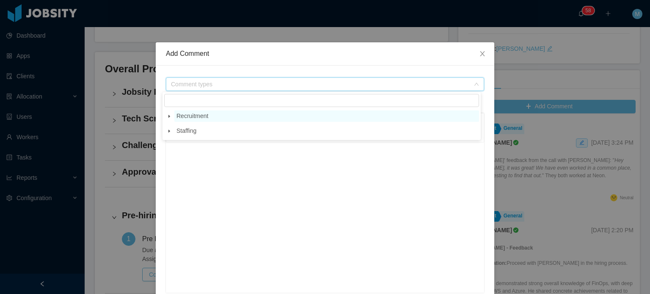
click at [242, 118] on span "Recruitment" at bounding box center [326, 115] width 305 height 11
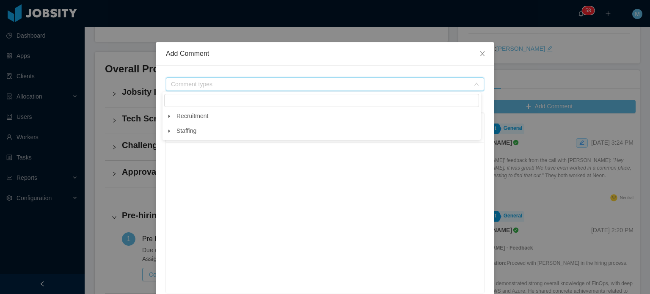
click at [172, 118] on span at bounding box center [169, 116] width 10 height 10
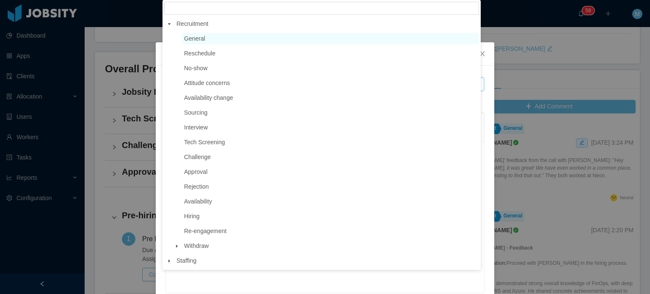
click at [214, 41] on span "General" at bounding box center [330, 38] width 297 height 11
type input "**********"
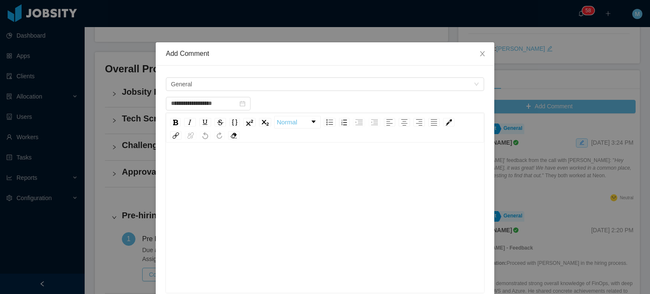
click at [266, 163] on div "rdw-editor" at bounding box center [325, 165] width 305 height 17
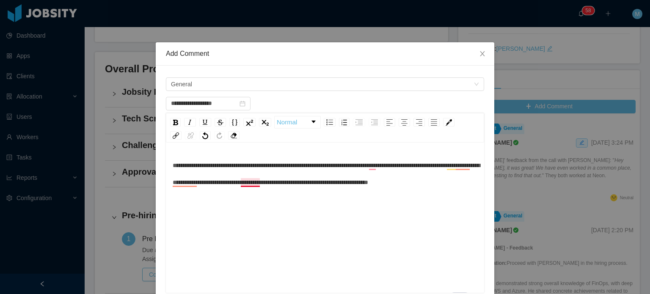
click at [253, 183] on span "**********" at bounding box center [326, 173] width 307 height 23
click at [257, 191] on div "**********" at bounding box center [325, 174] width 305 height 34
click at [244, 184] on span "**********" at bounding box center [326, 173] width 307 height 23
click at [255, 184] on span "**********" at bounding box center [326, 173] width 307 height 23
click at [449, 164] on span "**********" at bounding box center [326, 173] width 307 height 23
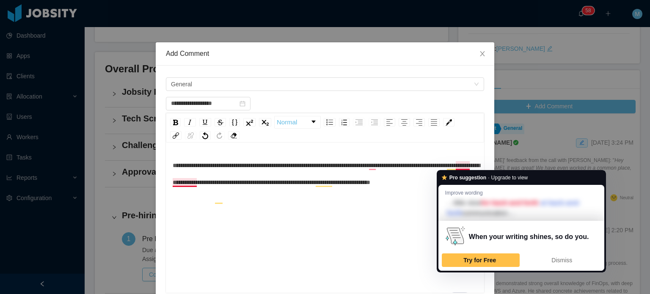
click at [460, 162] on span "**********" at bounding box center [326, 173] width 307 height 23
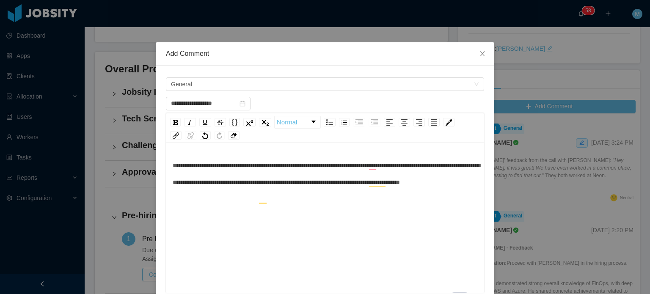
click at [372, 168] on span "**********" at bounding box center [326, 173] width 307 height 23
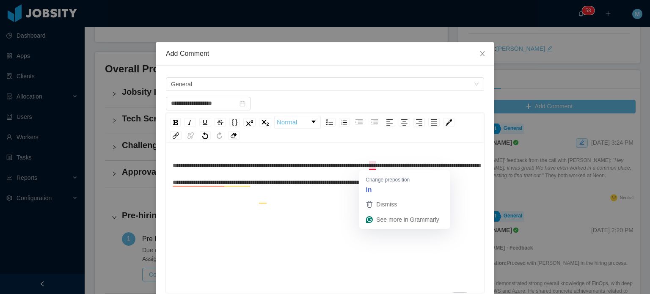
click at [370, 165] on span "**********" at bounding box center [326, 173] width 307 height 23
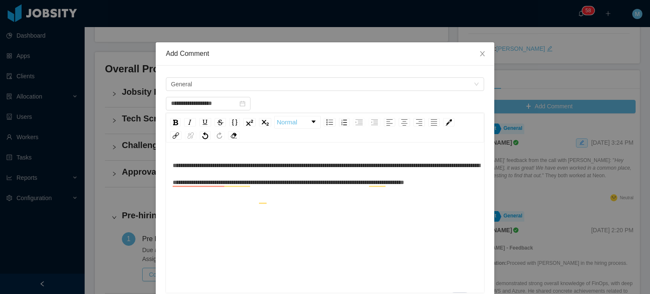
click at [377, 191] on div "**********" at bounding box center [325, 174] width 305 height 34
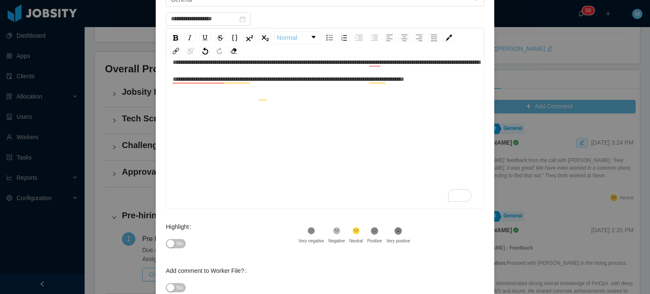
scroll to position [139, 0]
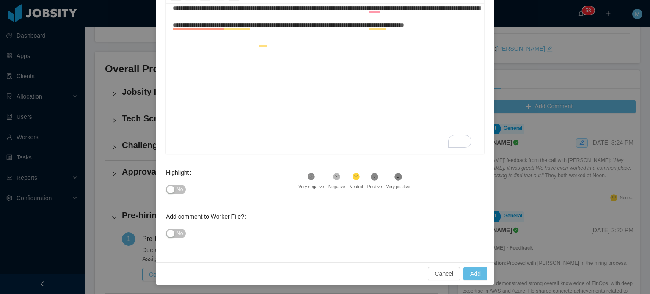
click at [189, 188] on div "No" at bounding box center [232, 189] width 132 height 17
click at [181, 188] on button "No" at bounding box center [176, 189] width 20 height 9
click at [472, 269] on button "Add" at bounding box center [475, 274] width 24 height 14
type input "**********"
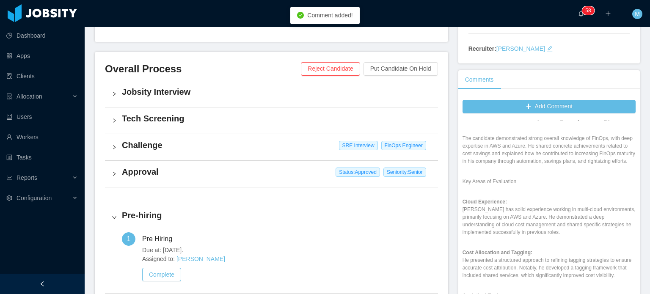
scroll to position [254, 0]
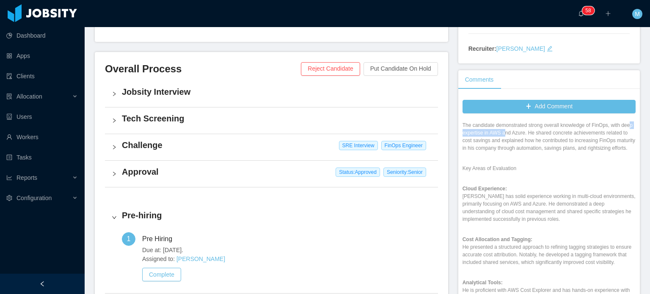
drag, startPoint x: 475, startPoint y: 132, endPoint x: 511, endPoint y: 132, distance: 36.4
click at [511, 132] on p "The candidate demonstrated strong overall knowledge of FinOps, with deep expert…" at bounding box center [549, 136] width 173 height 30
drag, startPoint x: 568, startPoint y: 135, endPoint x: 576, endPoint y: 135, distance: 8.5
click at [576, 135] on p "The candidate demonstrated strong overall knowledge of FinOps, with deep expert…" at bounding box center [549, 136] width 173 height 30
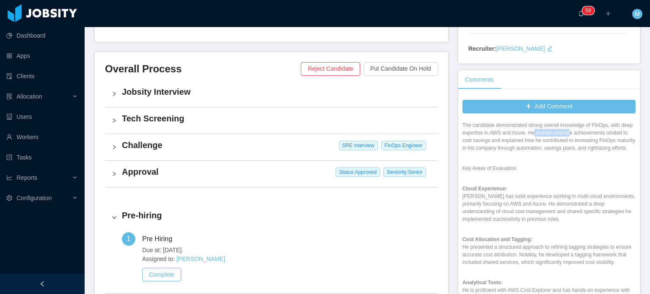
click at [576, 135] on p "The candidate demonstrated strong overall knowledge of FinOps, with deep expert…" at bounding box center [549, 136] width 173 height 30
drag, startPoint x: 509, startPoint y: 142, endPoint x: 590, endPoint y: 142, distance: 80.8
click at [581, 142] on p "The candidate demonstrated strong overall knowledge of FinOps, with deep expert…" at bounding box center [549, 136] width 173 height 30
click at [591, 142] on p "The candidate demonstrated strong overall knowledge of FinOps, with deep expert…" at bounding box center [549, 136] width 173 height 30
drag, startPoint x: 493, startPoint y: 148, endPoint x: 516, endPoint y: 160, distance: 26.9
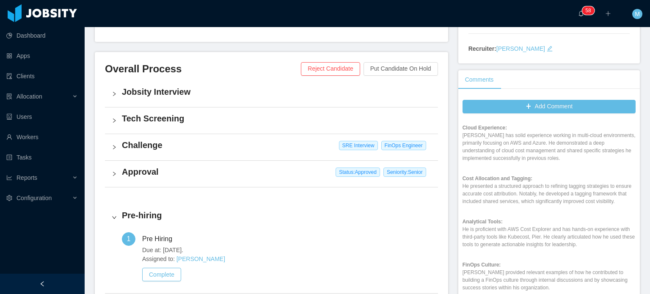
scroll to position [296, 0]
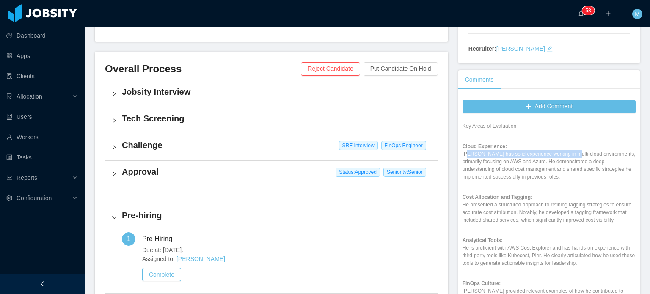
drag, startPoint x: 464, startPoint y: 163, endPoint x: 588, endPoint y: 162, distance: 124.0
click at [586, 162] on p "Cloud Experience: [PERSON_NAME] has solid experience working in multi-cloud env…" at bounding box center [549, 162] width 173 height 38
click at [588, 162] on p "Cloud Experience: [PERSON_NAME] has solid experience working in multi-cloud env…" at bounding box center [549, 162] width 173 height 38
drag, startPoint x: 489, startPoint y: 168, endPoint x: 580, endPoint y: 168, distance: 91.0
click at [559, 168] on p "Cloud Experience: [PERSON_NAME] has solid experience working in multi-cloud env…" at bounding box center [549, 162] width 173 height 38
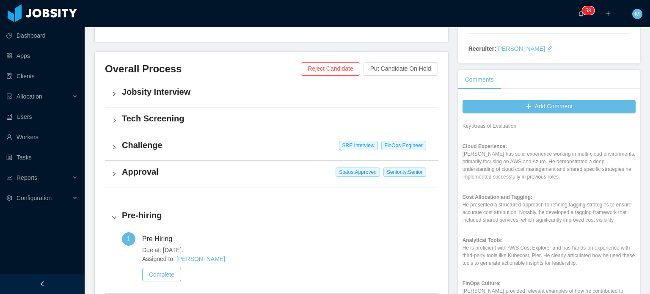
click at [580, 168] on p "Cloud Experience: [PERSON_NAME] has solid experience working in multi-cloud env…" at bounding box center [549, 162] width 173 height 38
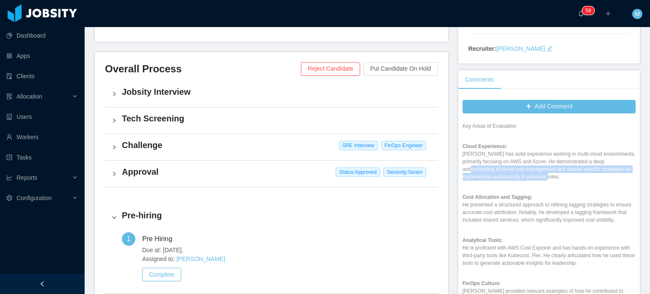
drag, startPoint x: 480, startPoint y: 173, endPoint x: 592, endPoint y: 186, distance: 112.4
click at [592, 181] on p "Cloud Experience: [PERSON_NAME] has solid experience working in multi-cloud env…" at bounding box center [549, 162] width 173 height 38
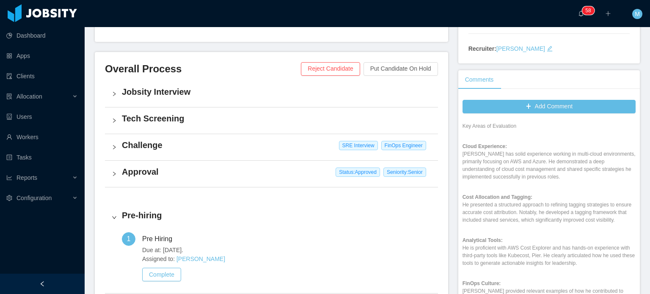
scroll to position [339, 0]
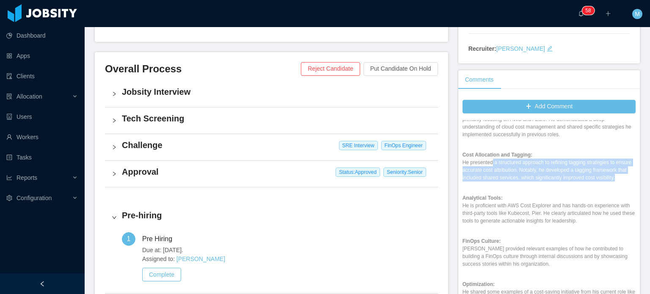
drag, startPoint x: 487, startPoint y: 169, endPoint x: 514, endPoint y: 189, distance: 32.9
click at [514, 182] on p "Cost Allocation and Tagging: He presented a structured approach to refining tag…" at bounding box center [549, 166] width 173 height 30
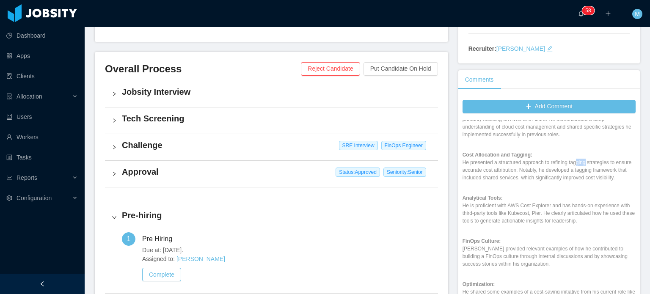
drag, startPoint x: 589, startPoint y: 170, endPoint x: 614, endPoint y: 174, distance: 24.6
click at [610, 174] on p "Cost Allocation and Tagging: He presented a structured approach to refining tag…" at bounding box center [549, 166] width 173 height 30
click at [614, 174] on p "Cost Allocation and Tagging: He presented a structured approach to refining tag…" at bounding box center [549, 166] width 173 height 30
drag, startPoint x: 504, startPoint y: 181, endPoint x: 530, endPoint y: 182, distance: 26.3
click at [525, 182] on p "Cost Allocation and Tagging: He presented a structured approach to refining tag…" at bounding box center [549, 166] width 173 height 30
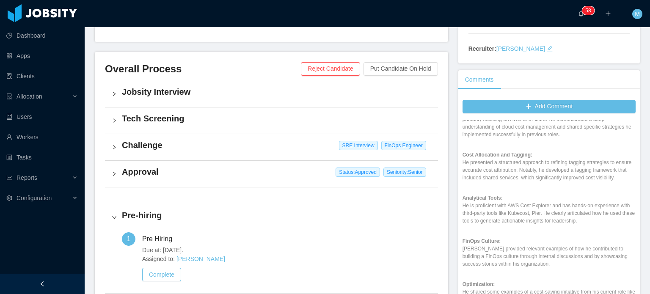
click at [530, 182] on p "Cost Allocation and Tagging: He presented a structured approach to refining tag…" at bounding box center [549, 166] width 173 height 30
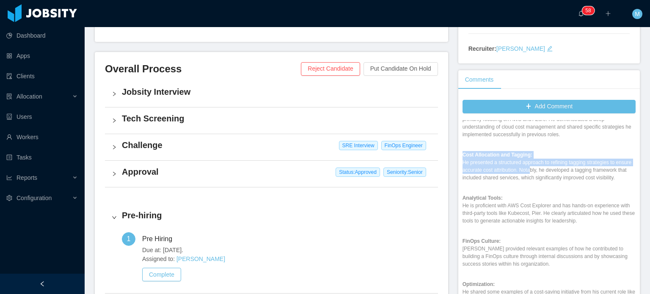
drag, startPoint x: 543, startPoint y: 179, endPoint x: 560, endPoint y: 198, distance: 25.2
click at [560, 198] on div "[PERSON_NAME] - Feedback Recommendation: Proceed with [PERSON_NAME] in the hiri…" at bounding box center [549, 222] width 173 height 442
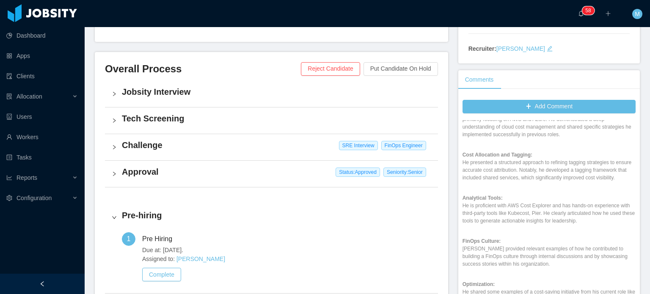
scroll to position [381, 0]
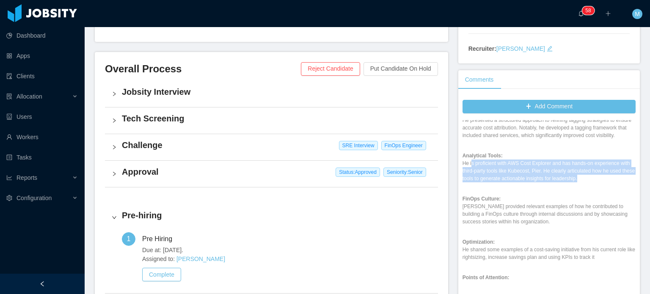
drag, startPoint x: 467, startPoint y: 179, endPoint x: 620, endPoint y: 196, distance: 153.4
click at [620, 182] on p "Analytical Tools: He is proficient with AWS Cost Explorer and has hands-on expe…" at bounding box center [549, 167] width 173 height 30
click at [593, 182] on p "Analytical Tools: He is proficient with AWS Cost Explorer and has hands-on expe…" at bounding box center [549, 167] width 173 height 30
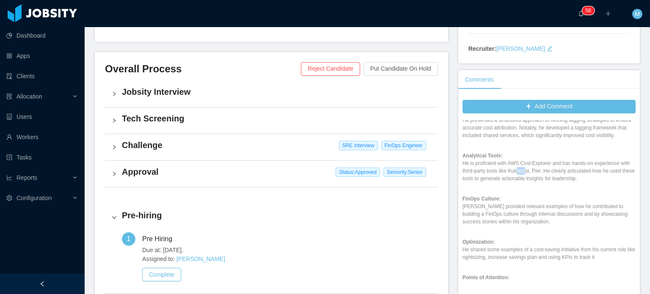
drag, startPoint x: 526, startPoint y: 187, endPoint x: 597, endPoint y: 193, distance: 70.9
click at [585, 182] on p "Analytical Tools: He is proficient with AWS Cost Explorer and has hands-on expe…" at bounding box center [549, 167] width 173 height 30
click at [597, 182] on p "Analytical Tools: He is proficient with AWS Cost Explorer and has hands-on expe…" at bounding box center [549, 167] width 173 height 30
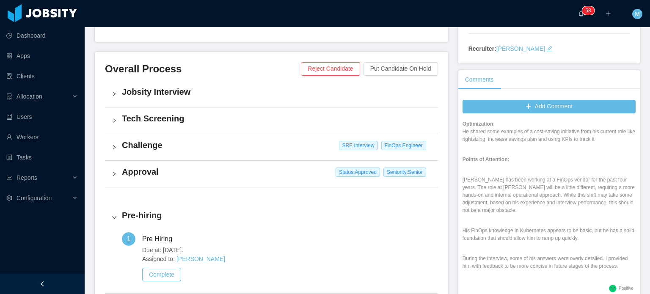
scroll to position [499, 0]
drag, startPoint x: 542, startPoint y: 200, endPoint x: 570, endPoint y: 208, distance: 29.4
click at [559, 207] on p "[PERSON_NAME] has been working at a FinOps vendor for the past four years. The …" at bounding box center [549, 195] width 173 height 38
click at [570, 208] on p "[PERSON_NAME] has been working at a FinOps vendor for the past four years. The …" at bounding box center [549, 195] width 173 height 38
drag, startPoint x: 482, startPoint y: 212, endPoint x: 501, endPoint y: 210, distance: 18.3
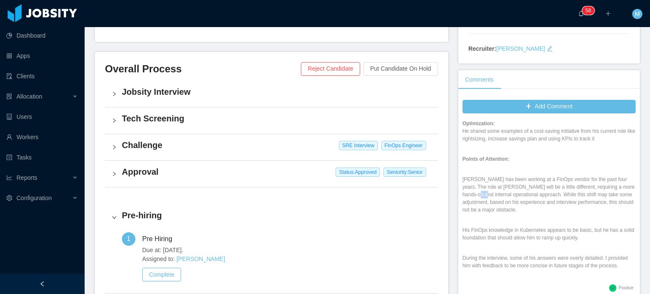
click at [489, 212] on p "[PERSON_NAME] has been working at a FinOps vendor for the past four years. The …" at bounding box center [549, 195] width 173 height 38
click at [501, 210] on p "[PERSON_NAME] has been working at a FinOps vendor for the past four years. The …" at bounding box center [549, 195] width 173 height 38
drag, startPoint x: 490, startPoint y: 210, endPoint x: 534, endPoint y: 212, distance: 43.2
click at [532, 212] on p "[PERSON_NAME] has been working at a FinOps vendor for the past four years. The …" at bounding box center [549, 195] width 173 height 38
click at [534, 212] on p "[PERSON_NAME] has been working at a FinOps vendor for the past four years. The …" at bounding box center [549, 195] width 173 height 38
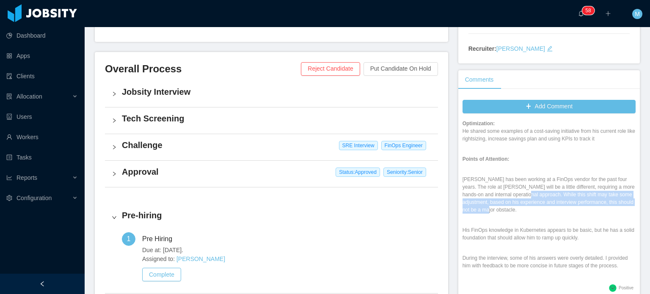
drag, startPoint x: 535, startPoint y: 209, endPoint x: 541, endPoint y: 222, distance: 13.6
click at [541, 214] on p "[PERSON_NAME] has been working at a FinOps vendor for the past four years. The …" at bounding box center [549, 195] width 173 height 38
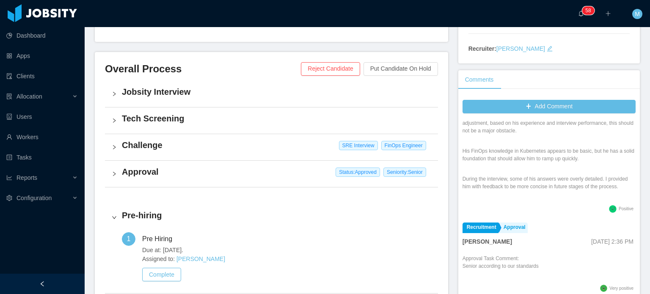
scroll to position [584, 0]
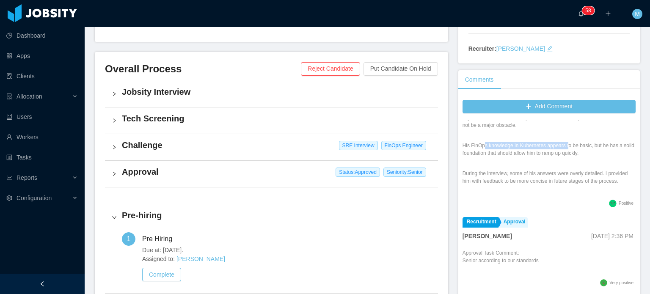
drag, startPoint x: 480, startPoint y: 161, endPoint x: 567, endPoint y: 162, distance: 87.2
click at [567, 157] on p "His FinOps knowledge in Kubernetes appears to be basic, but he has a solid foun…" at bounding box center [549, 149] width 173 height 15
click at [577, 157] on p "His FinOps knowledge in Kubernetes appears to be basic, but he has a solid foun…" at bounding box center [549, 149] width 173 height 15
drag, startPoint x: 479, startPoint y: 183, endPoint x: 536, endPoint y: 203, distance: 60.1
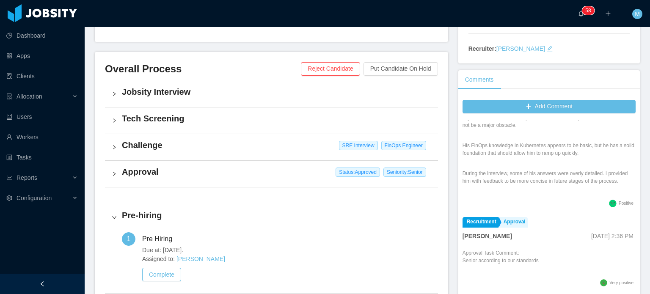
click at [536, 185] on p "During the interview, some of his answers were overly detailed. I provided him …" at bounding box center [549, 177] width 173 height 15
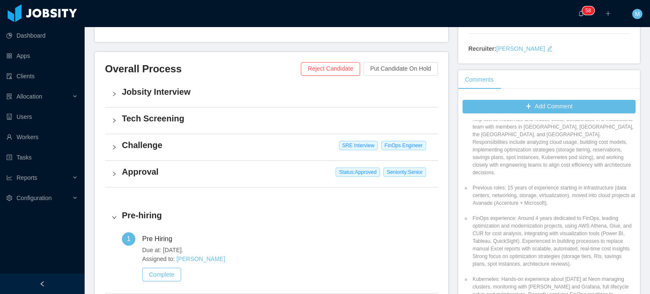
scroll to position [838, 0]
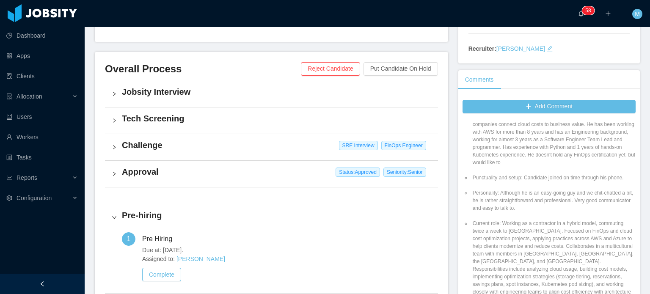
drag, startPoint x: 599, startPoint y: 223, endPoint x: 609, endPoint y: 233, distance: 14.4
click at [609, 212] on li "Personality: Although he is an easy-going guy and we chit-chatted a bit, he is …" at bounding box center [553, 200] width 165 height 23
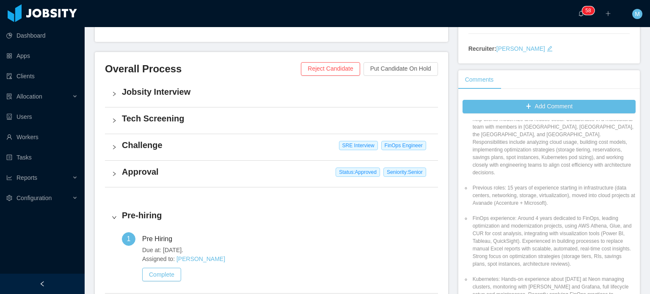
click at [549, 207] on li "Previous roles: 15 years of experience starting in infrastructure (data centers…" at bounding box center [553, 195] width 165 height 23
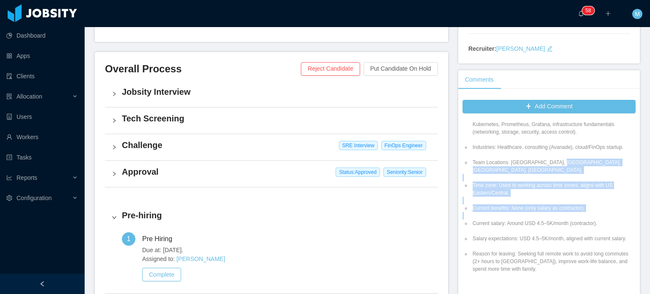
drag, startPoint x: 542, startPoint y: 186, endPoint x: 579, endPoint y: 256, distance: 79.5
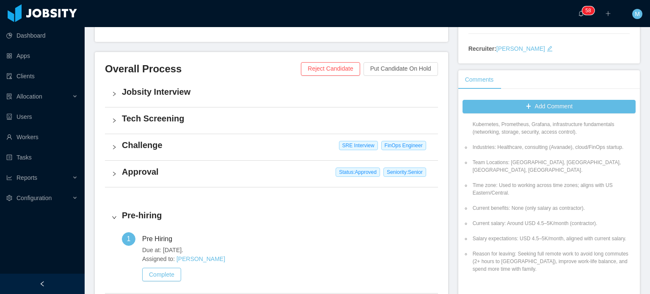
drag, startPoint x: 579, startPoint y: 256, endPoint x: 578, endPoint y: 250, distance: 6.6
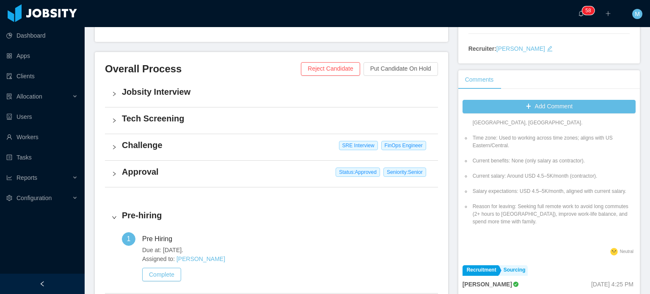
scroll to position [1261, 0]
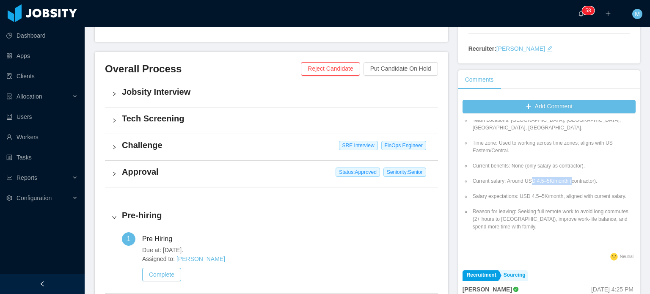
drag, startPoint x: 526, startPoint y: 196, endPoint x: 586, endPoint y: 194, distance: 59.3
click at [583, 185] on li "Current salary: Around USD 4.5–5K/month (contractor)." at bounding box center [553, 181] width 165 height 8
click at [586, 185] on li "Current salary: Around USD 4.5–5K/month (contractor)." at bounding box center [553, 181] width 165 height 8
drag, startPoint x: 501, startPoint y: 215, endPoint x: 566, endPoint y: 215, distance: 65.6
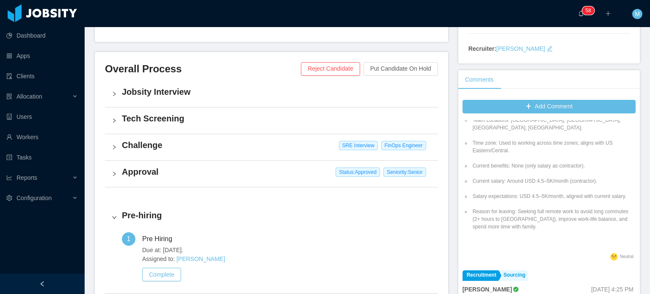
drag, startPoint x: 540, startPoint y: 211, endPoint x: 594, endPoint y: 211, distance: 53.3
click at [593, 200] on li "Salary expectations: USD 4.5–5K/month, aligned with current salary." at bounding box center [553, 197] width 165 height 8
click at [594, 200] on li "Salary expectations: USD 4.5–5K/month, aligned with current salary." at bounding box center [553, 197] width 165 height 8
drag, startPoint x: 582, startPoint y: 182, endPoint x: 531, endPoint y: 181, distance: 50.8
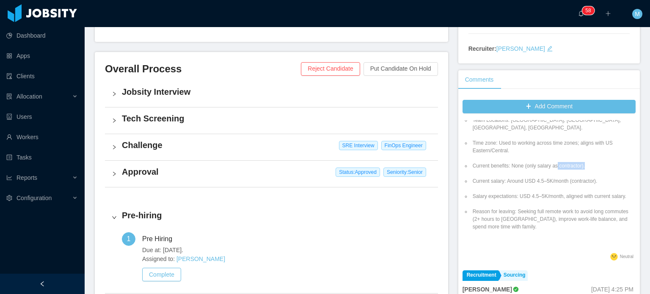
click at [536, 170] on li "Current benefits: None (only salary as contractor)." at bounding box center [553, 166] width 165 height 8
click at [531, 170] on li "Current benefits: None (only salary as contractor)." at bounding box center [553, 166] width 165 height 8
drag, startPoint x: 520, startPoint y: 166, endPoint x: 532, endPoint y: 171, distance: 12.7
click at [523, 154] on li "Time zone: Used to working across time zones; aligns with US Eastern/Central." at bounding box center [553, 146] width 165 height 15
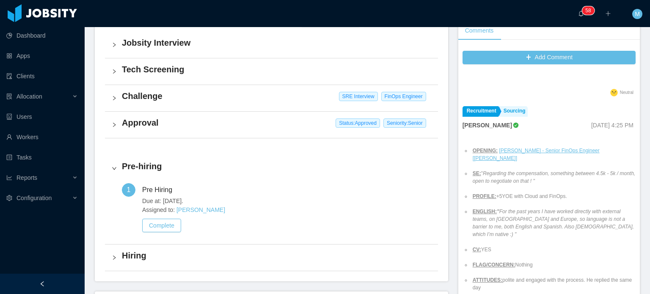
scroll to position [254, 0]
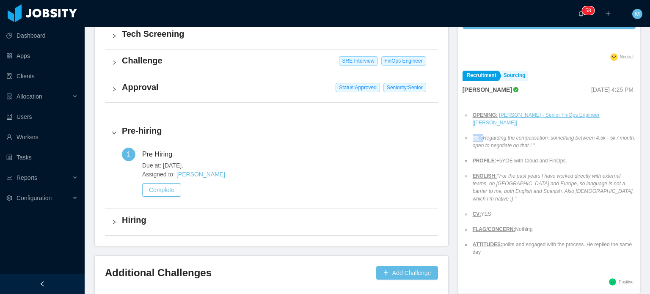
drag, startPoint x: 479, startPoint y: 146, endPoint x: 531, endPoint y: 160, distance: 54.1
click at [531, 160] on ul "OPENING: [PERSON_NAME] - Senior FinOps Engineer [[PERSON_NAME]] SE: " Regarding…" at bounding box center [549, 184] width 173 height 160
drag, startPoint x: 503, startPoint y: 168, endPoint x: 600, endPoint y: 179, distance: 98.3
click at [536, 176] on ul "OPENING: [PERSON_NAME] - Senior FinOps Engineer [[PERSON_NAME]] SE: " Regarding…" at bounding box center [549, 184] width 173 height 160
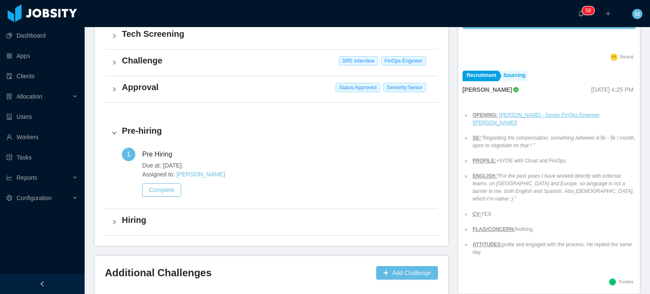
click at [600, 179] on em "For the past years I have worked directly with external teams, on [GEOGRAPHIC_D…" at bounding box center [553, 187] width 161 height 29
click at [582, 195] on em "For the past years I have worked directly with external teams, on [GEOGRAPHIC_D…" at bounding box center [553, 187] width 161 height 29
drag, startPoint x: 510, startPoint y: 233, endPoint x: 540, endPoint y: 246, distance: 32.4
click at [540, 246] on ul "OPENING: [PERSON_NAME] - Senior FinOps Engineer [[PERSON_NAME]] SE: " Regarding…" at bounding box center [549, 184] width 173 height 160
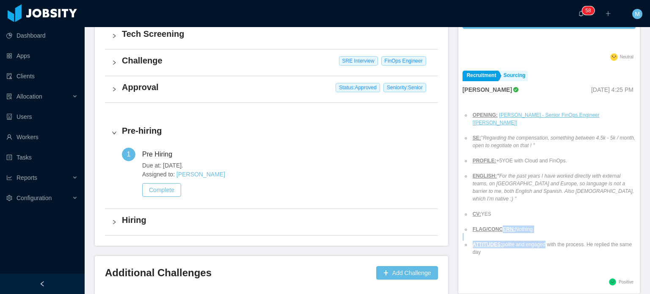
click at [540, 246] on li "ATTITUDES: polite and engaged with the process. He replied the same day" at bounding box center [553, 248] width 165 height 15
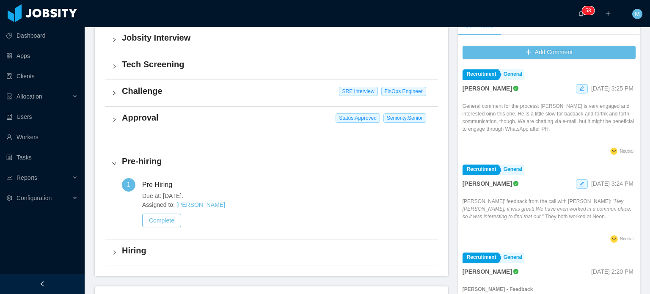
scroll to position [209, 0]
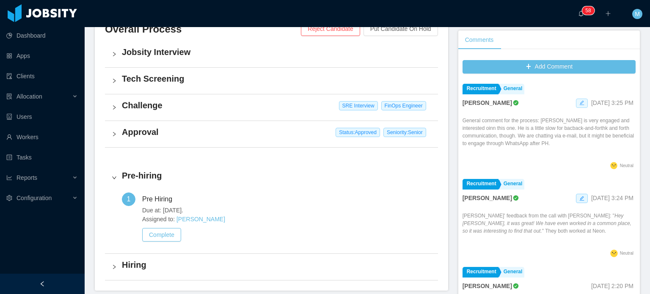
click at [576, 107] on span at bounding box center [582, 103] width 12 height 9
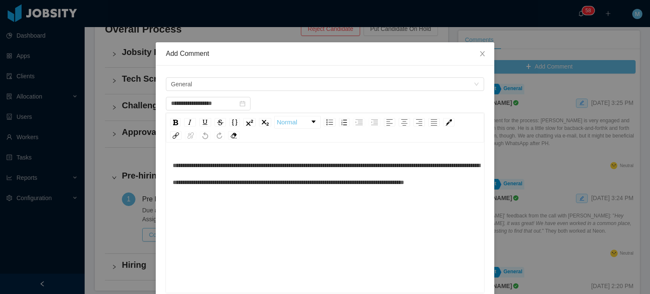
click at [327, 167] on span "**********" at bounding box center [326, 173] width 307 height 23
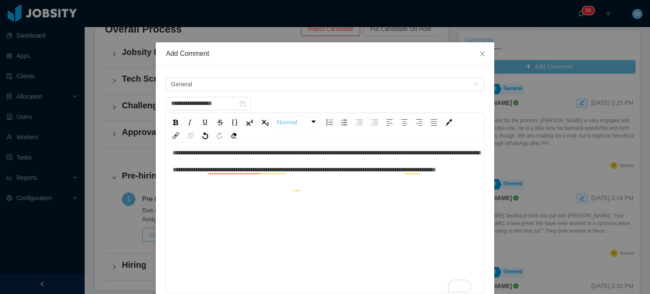
scroll to position [19, 0]
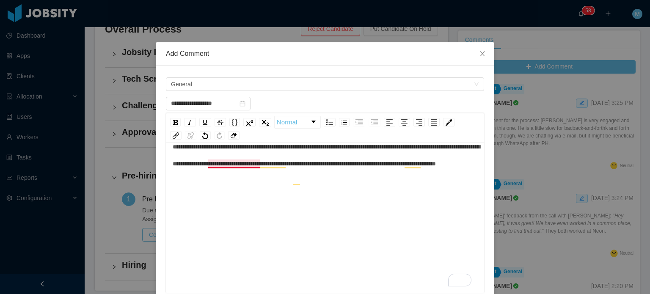
click at [246, 172] on div "**********" at bounding box center [325, 155] width 305 height 34
click at [251, 158] on div "**********" at bounding box center [325, 155] width 305 height 34
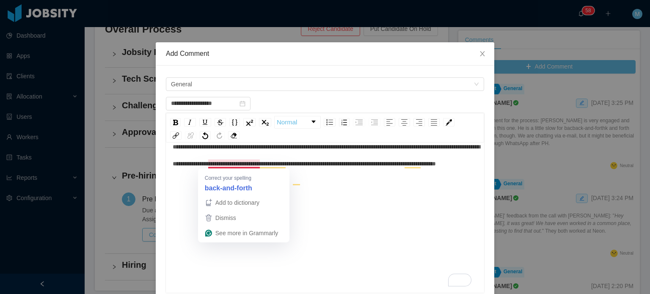
click at [252, 162] on span "**********" at bounding box center [326, 155] width 307 height 23
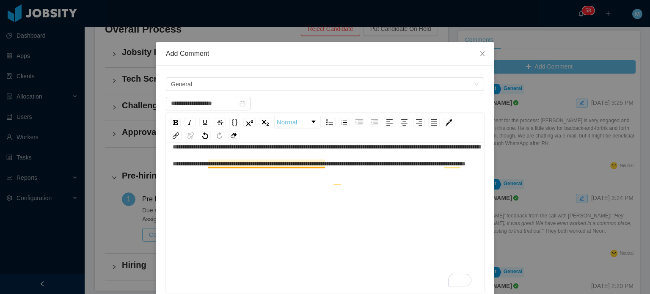
click at [270, 165] on span "**********" at bounding box center [326, 155] width 307 height 23
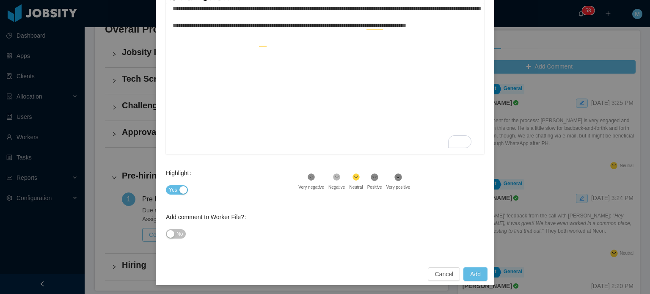
scroll to position [139, 0]
click at [480, 275] on button "Add" at bounding box center [475, 274] width 24 height 14
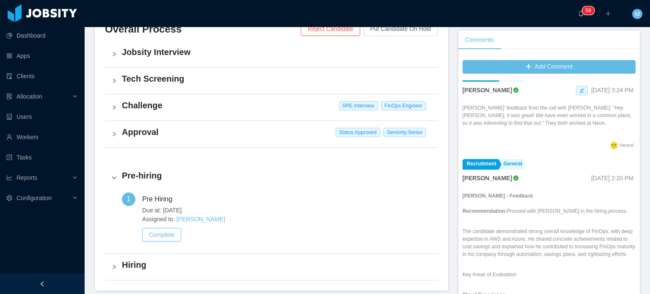
scroll to position [127, 0]
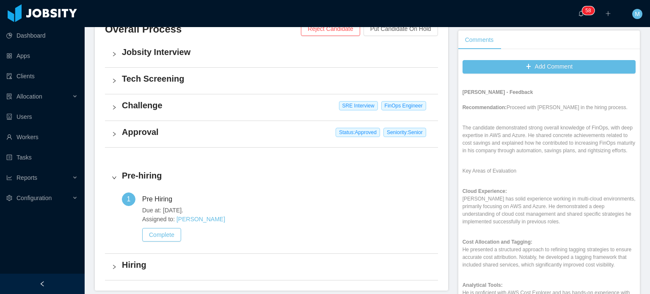
drag, startPoint x: 500, startPoint y: 143, endPoint x: 506, endPoint y: 149, distance: 7.8
click at [503, 147] on p "The candidate demonstrated strong overall knowledge of FinOps, with deep expert…" at bounding box center [549, 139] width 173 height 30
click at [507, 150] on p "The candidate demonstrated strong overall knowledge of FinOps, with deep expert…" at bounding box center [549, 139] width 173 height 30
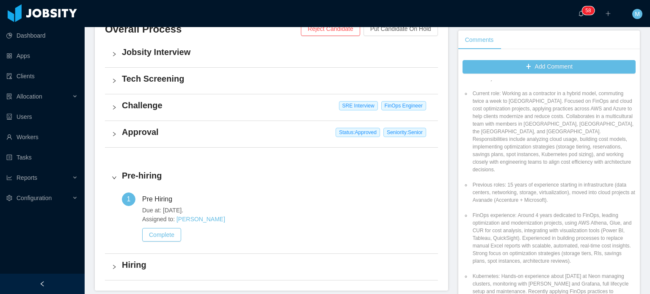
scroll to position [973, 0]
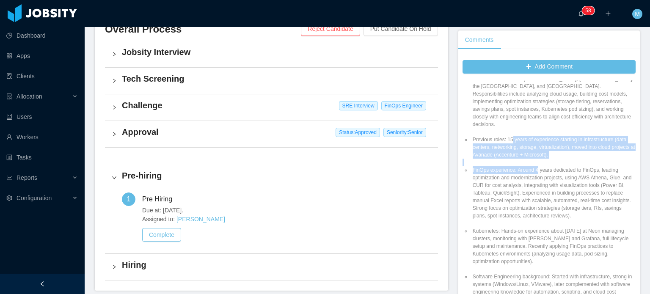
drag, startPoint x: 507, startPoint y: 153, endPoint x: 533, endPoint y: 185, distance: 41.0
click at [533, 185] on ul "Position fit: FinOps Engineer - MHE Match comment: Very interesting candidate. …" at bounding box center [549, 196] width 173 height 579
click at [533, 185] on li "FinOps experience: Around 4 years dedicated to FinOps, leading optimization and…" at bounding box center [553, 192] width 165 height 53
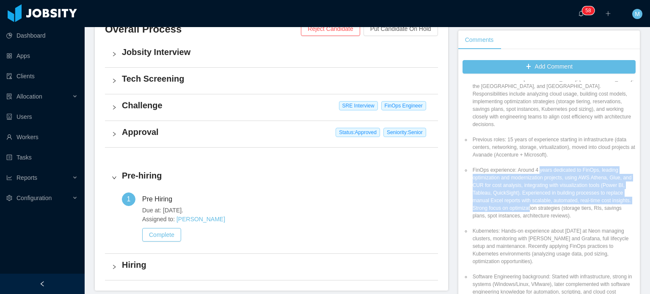
click at [545, 220] on li "FinOps experience: Around 4 years dedicated to FinOps, leading optimization and…" at bounding box center [553, 192] width 165 height 53
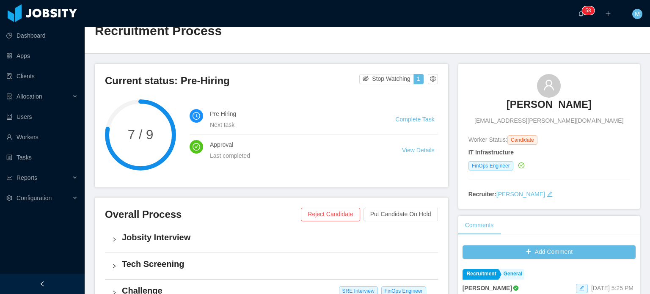
scroll to position [0, 0]
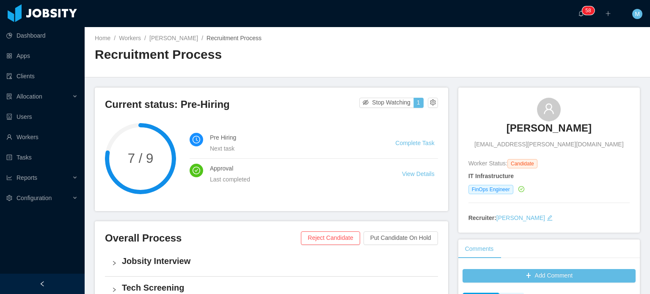
click at [547, 135] on link "[PERSON_NAME]" at bounding box center [549, 130] width 85 height 19
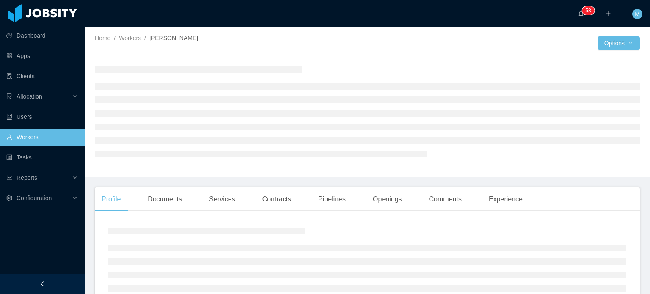
click at [193, 201] on div "Profile Documents Services Contracts Pipelines Openings Comments Experience" at bounding box center [312, 199] width 435 height 24
click at [181, 202] on div "Documents" at bounding box center [165, 199] width 48 height 24
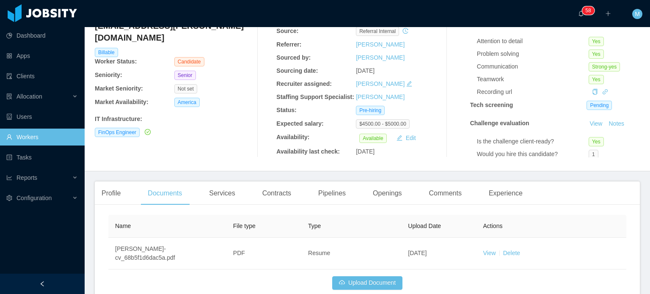
scroll to position [115, 0]
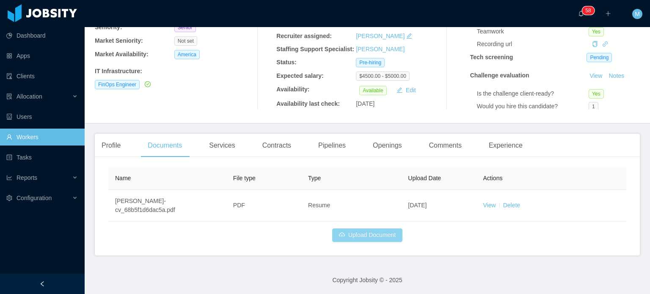
click at [385, 237] on button "Upload Document" at bounding box center [367, 236] width 70 height 14
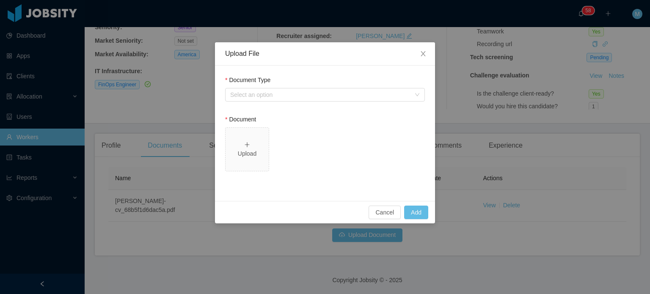
click at [337, 85] on div "Document Type" at bounding box center [325, 82] width 200 height 12
click at [336, 92] on div "Select an option" at bounding box center [320, 95] width 180 height 8
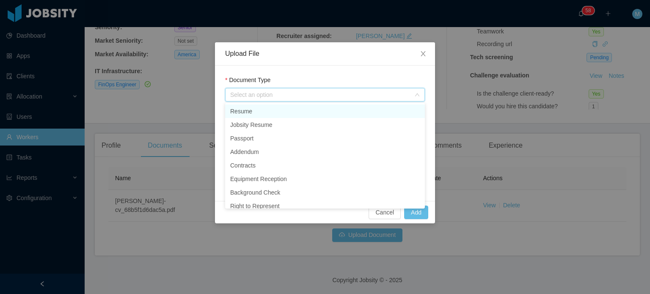
click at [285, 108] on li "Resume" at bounding box center [325, 112] width 200 height 14
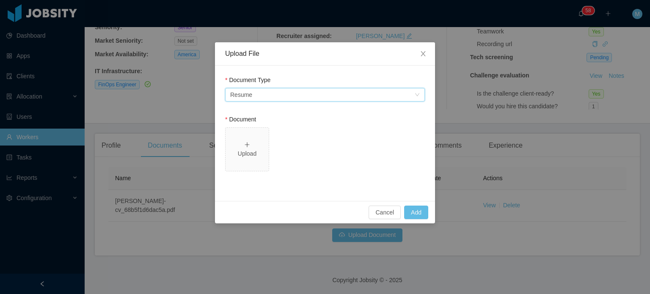
click at [279, 96] on div "Select an option Resume" at bounding box center [322, 94] width 184 height 13
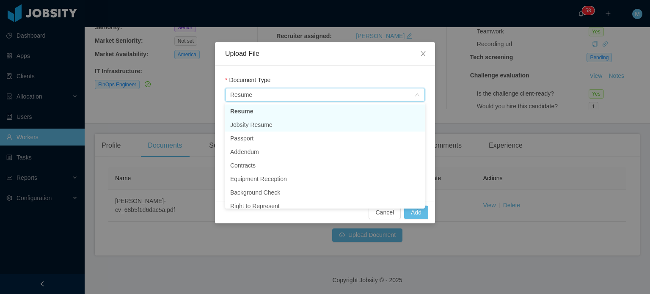
click at [268, 121] on li "Jobsity Resume" at bounding box center [325, 125] width 200 height 14
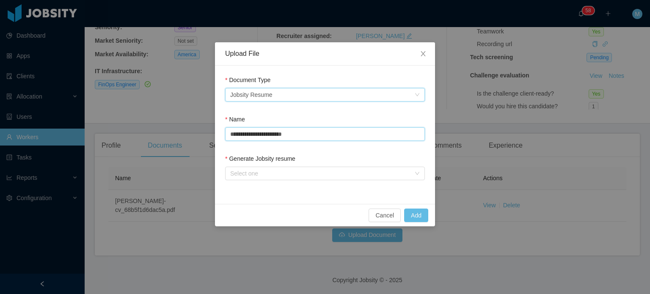
click at [262, 138] on input "**********" at bounding box center [325, 134] width 200 height 14
click at [252, 164] on div "Generate Jobsity resume" at bounding box center [325, 160] width 200 height 12
click at [254, 176] on div "Select one" at bounding box center [320, 173] width 180 height 8
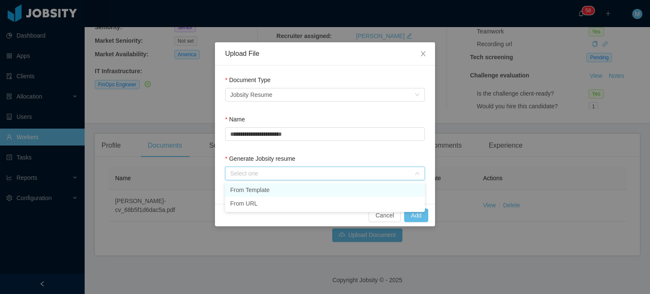
click at [261, 187] on li "From Template" at bounding box center [325, 190] width 200 height 14
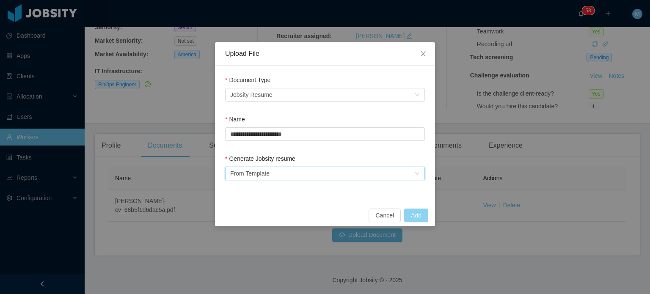
click at [425, 216] on button "Add" at bounding box center [416, 216] width 24 height 14
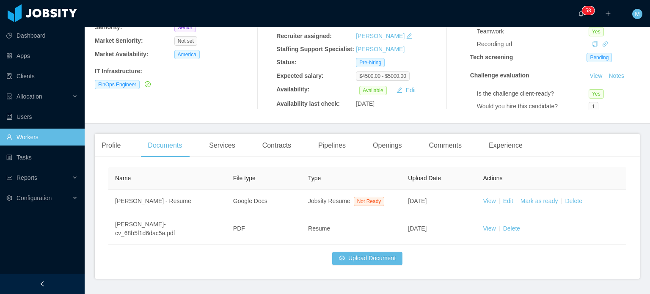
click at [597, 253] on div "Name File type Type Upload Date Actions [PERSON_NAME] - Resume Google Docs Jobs…" at bounding box center [367, 216] width 518 height 98
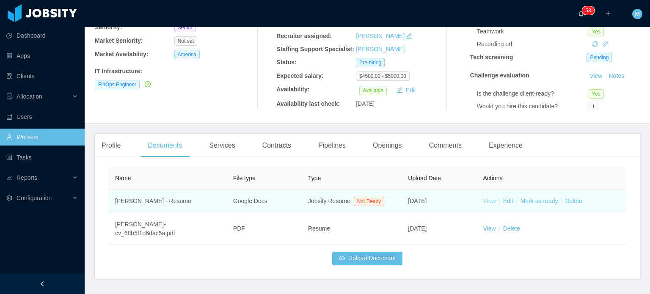
click at [483, 198] on link "View" at bounding box center [489, 201] width 13 height 7
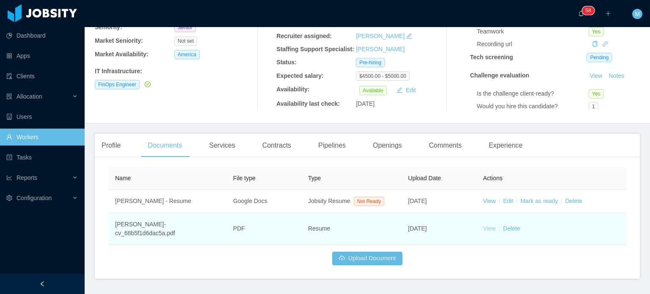
click at [483, 226] on link "View" at bounding box center [489, 228] width 13 height 7
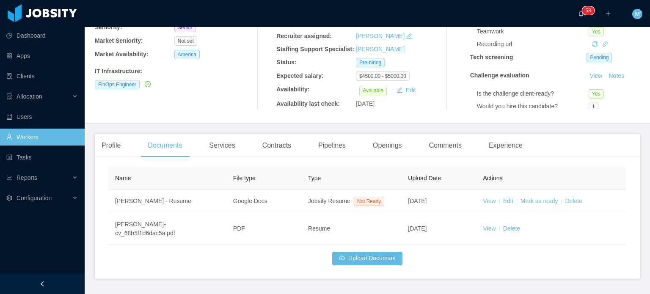
scroll to position [0, 0]
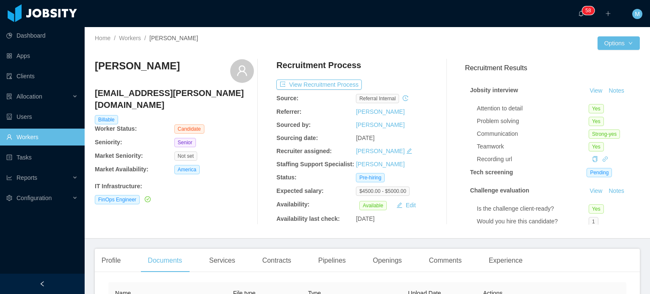
click at [317, 91] on div "Recruitment Process View Recruitment Process Source: Referral internal Referrer…" at bounding box center [355, 141] width 159 height 165
drag, startPoint x: 317, startPoint y: 91, endPoint x: 335, endPoint y: 85, distance: 18.9
click at [335, 85] on div "Recruitment Process View Recruitment Process Source: Referral internal Referrer…" at bounding box center [355, 141] width 159 height 165
click at [335, 85] on button "View Recruitment Process" at bounding box center [318, 85] width 85 height 10
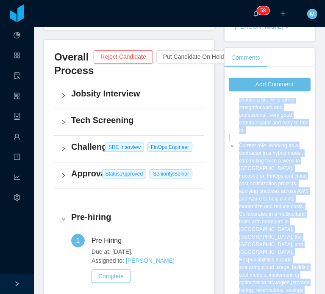
scroll to position [1185, 0]
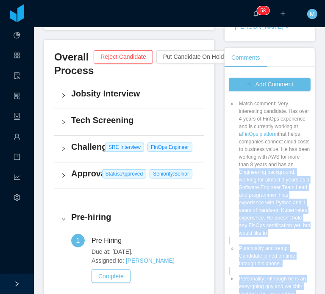
drag, startPoint x: 271, startPoint y: 198, endPoint x: 248, endPoint y: 122, distance: 78.8
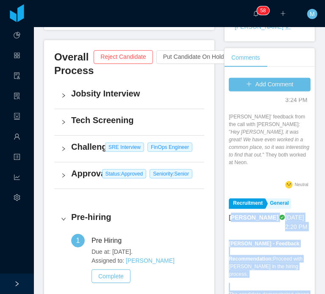
scroll to position [169, 0]
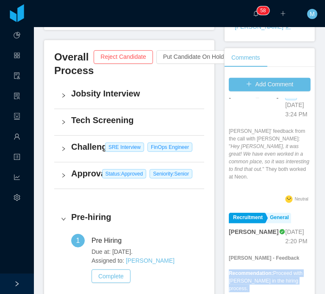
drag, startPoint x: 270, startPoint y: 172, endPoint x: 222, endPoint y: 251, distance: 92.5
click at [224, 251] on div "Add Comment Recruitment General [PERSON_NAME] [DATE] 5:25 PM General comment fo…" at bounding box center [269, 215] width 90 height 283
copy div "Recommendation: Proceed with [PERSON_NAME] in the hiring process. The candidate…"
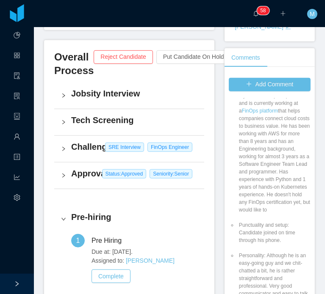
scroll to position [1269, 0]
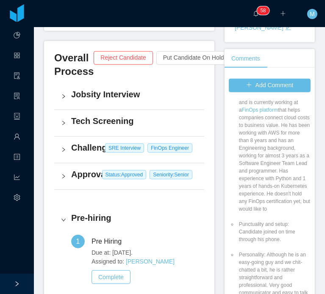
click at [61, 137] on div "Challenge SRE Interview FinOps Engineer" at bounding box center [129, 150] width 150 height 26
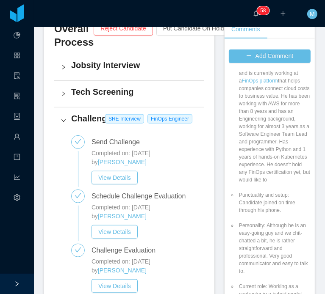
scroll to position [404, 0]
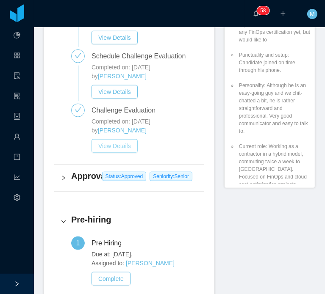
click at [122, 139] on button "View Details" at bounding box center [114, 146] width 46 height 14
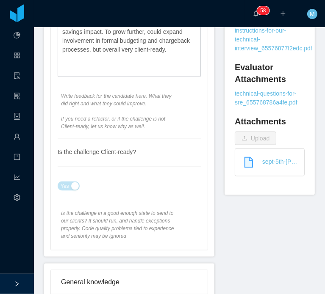
scroll to position [406, 0]
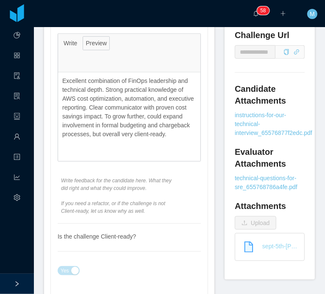
click at [267, 247] on link "sept-5th-[PERSON_NAME]-scorecard_68bafef2bfde8.pdf" at bounding box center [273, 246] width 62 height 19
